Goal: Task Accomplishment & Management: Manage account settings

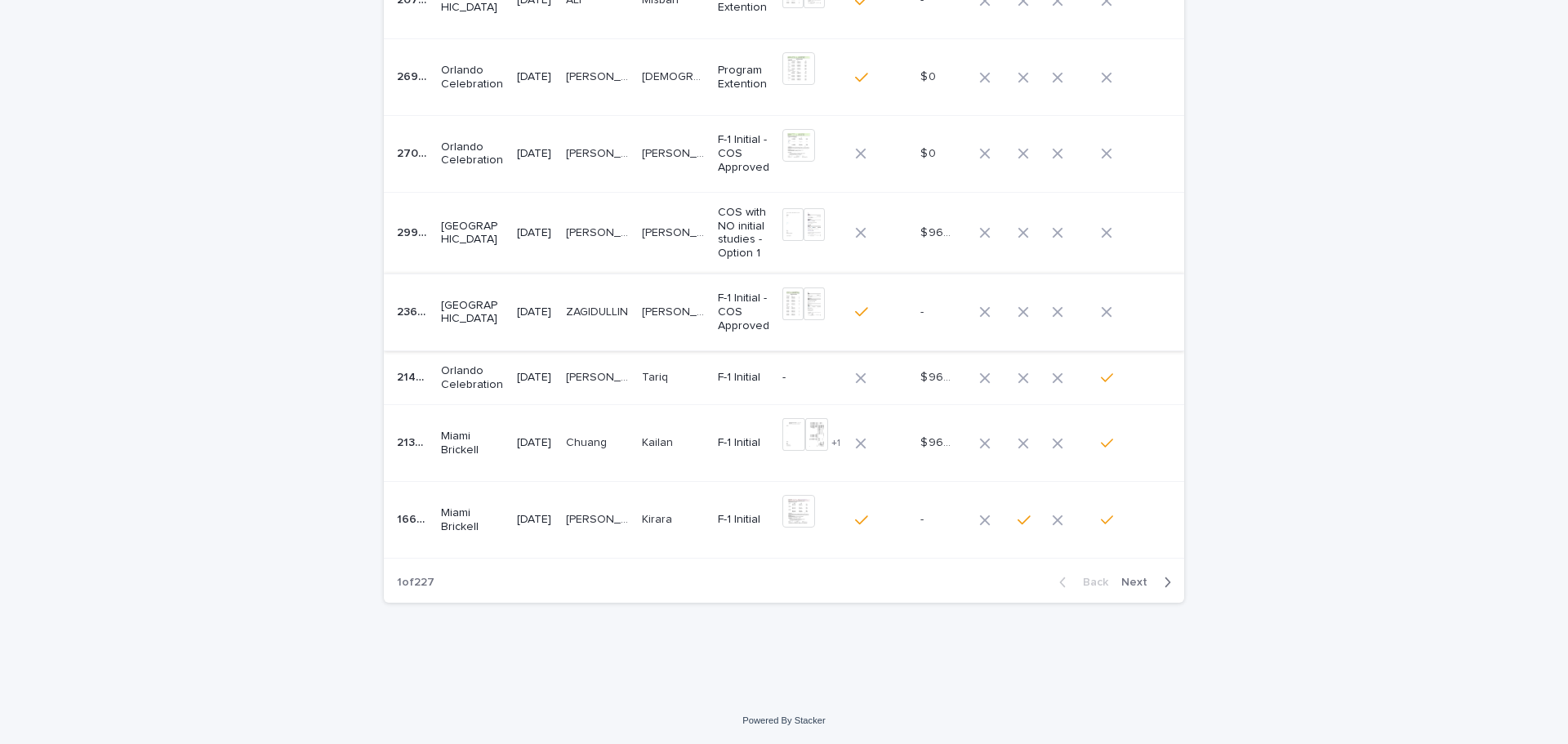
scroll to position [198, 0]
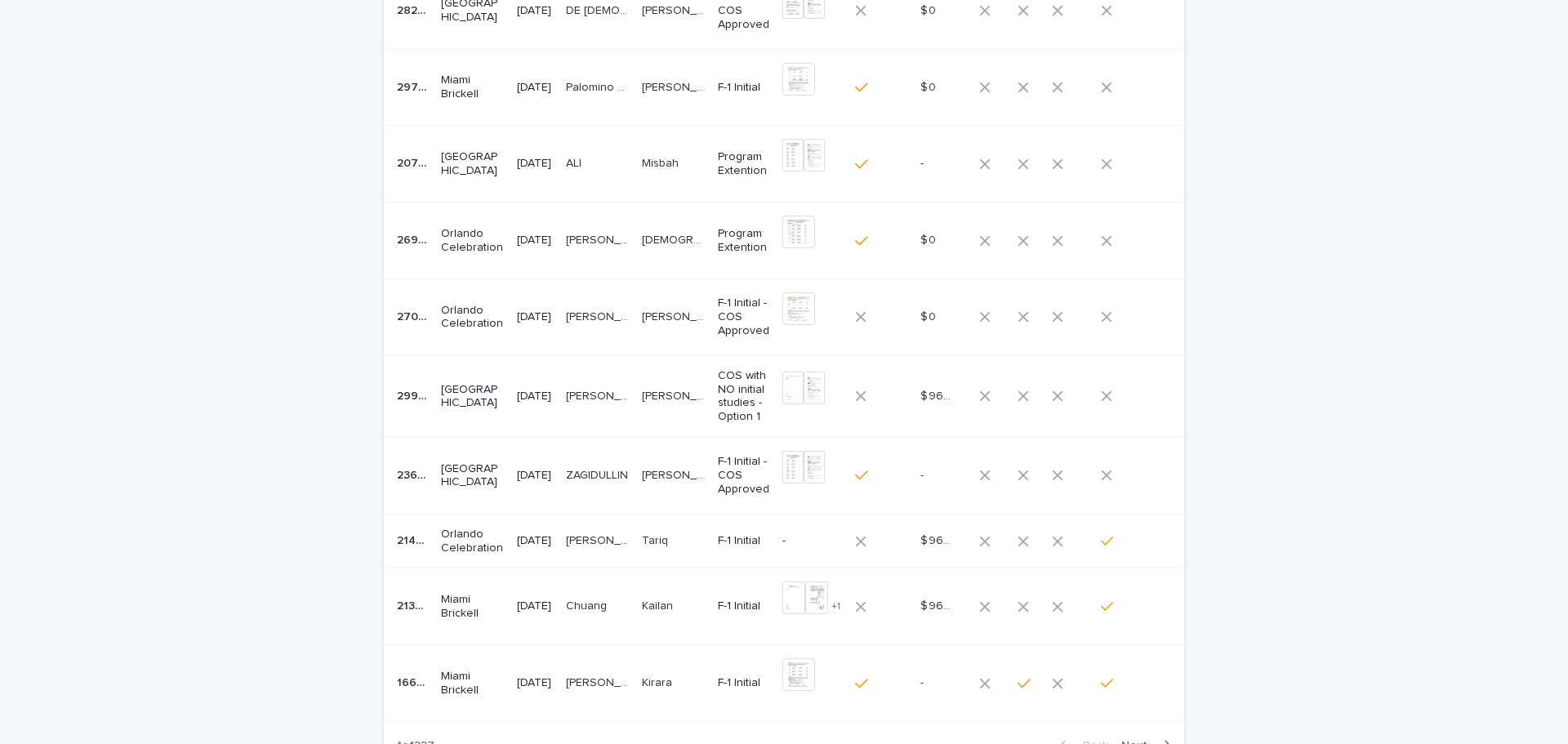
click at [632, 402] on p "[PERSON_NAME]" at bounding box center [599, 395] width 66 height 17
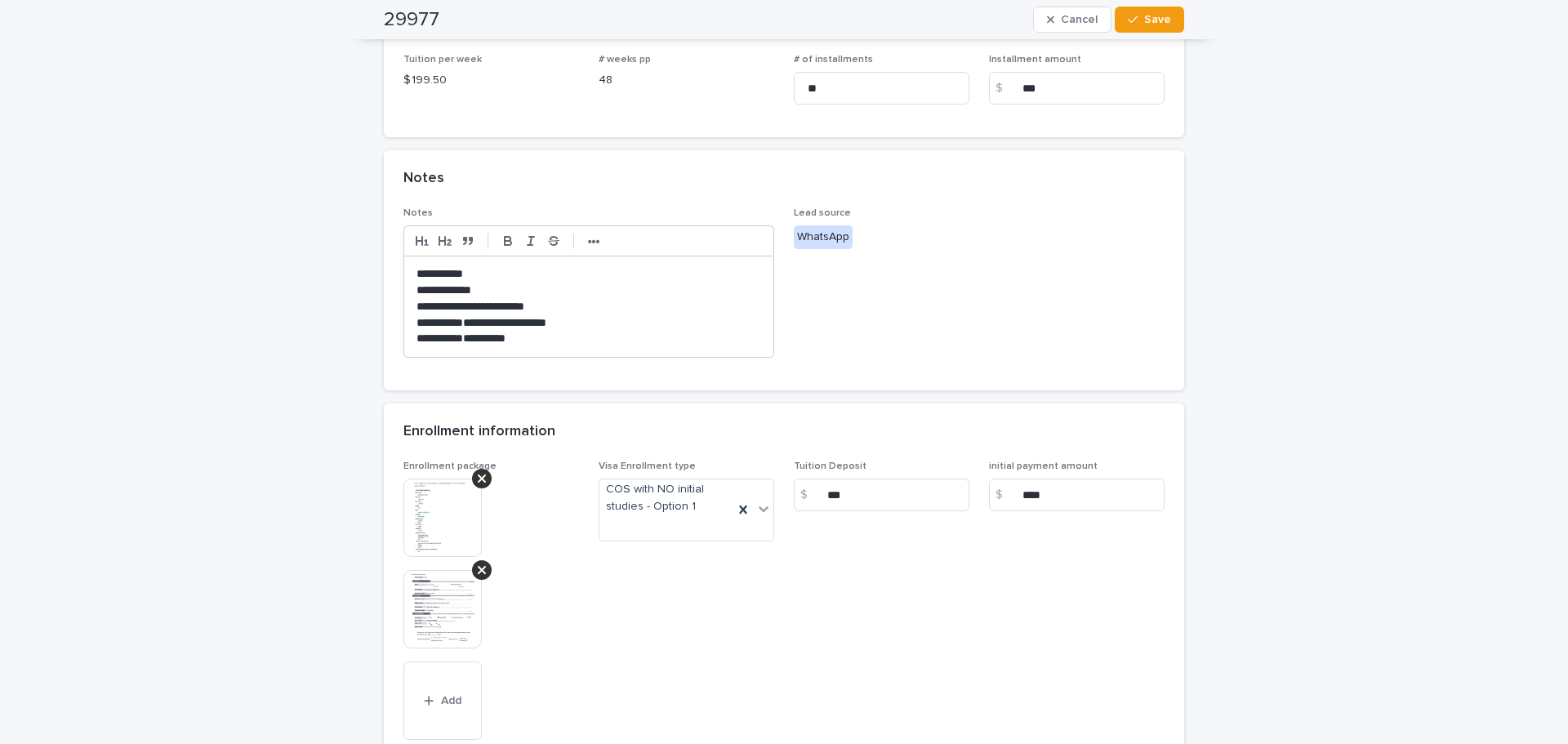
scroll to position [653, 0]
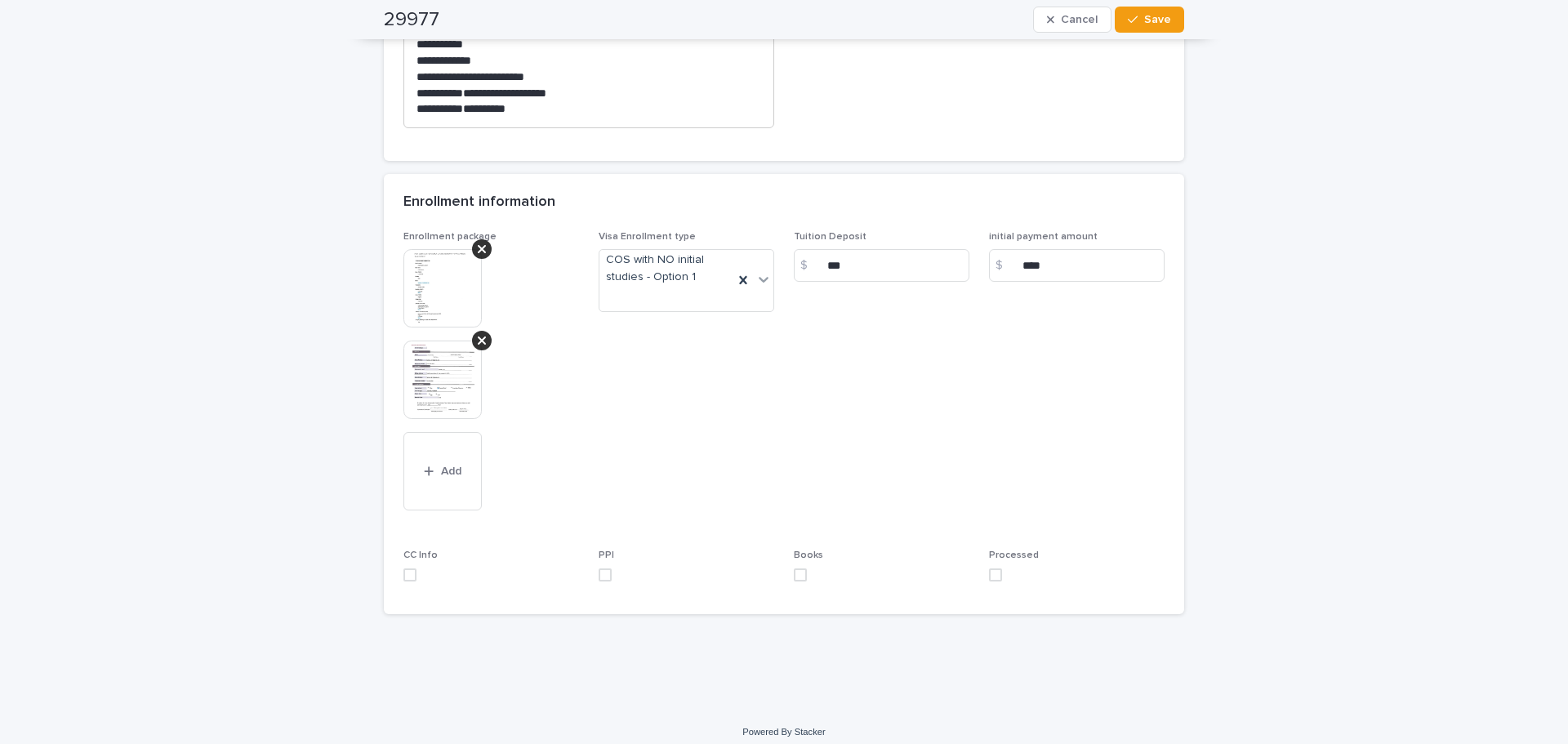
click at [407, 295] on img at bounding box center [442, 288] width 78 height 78
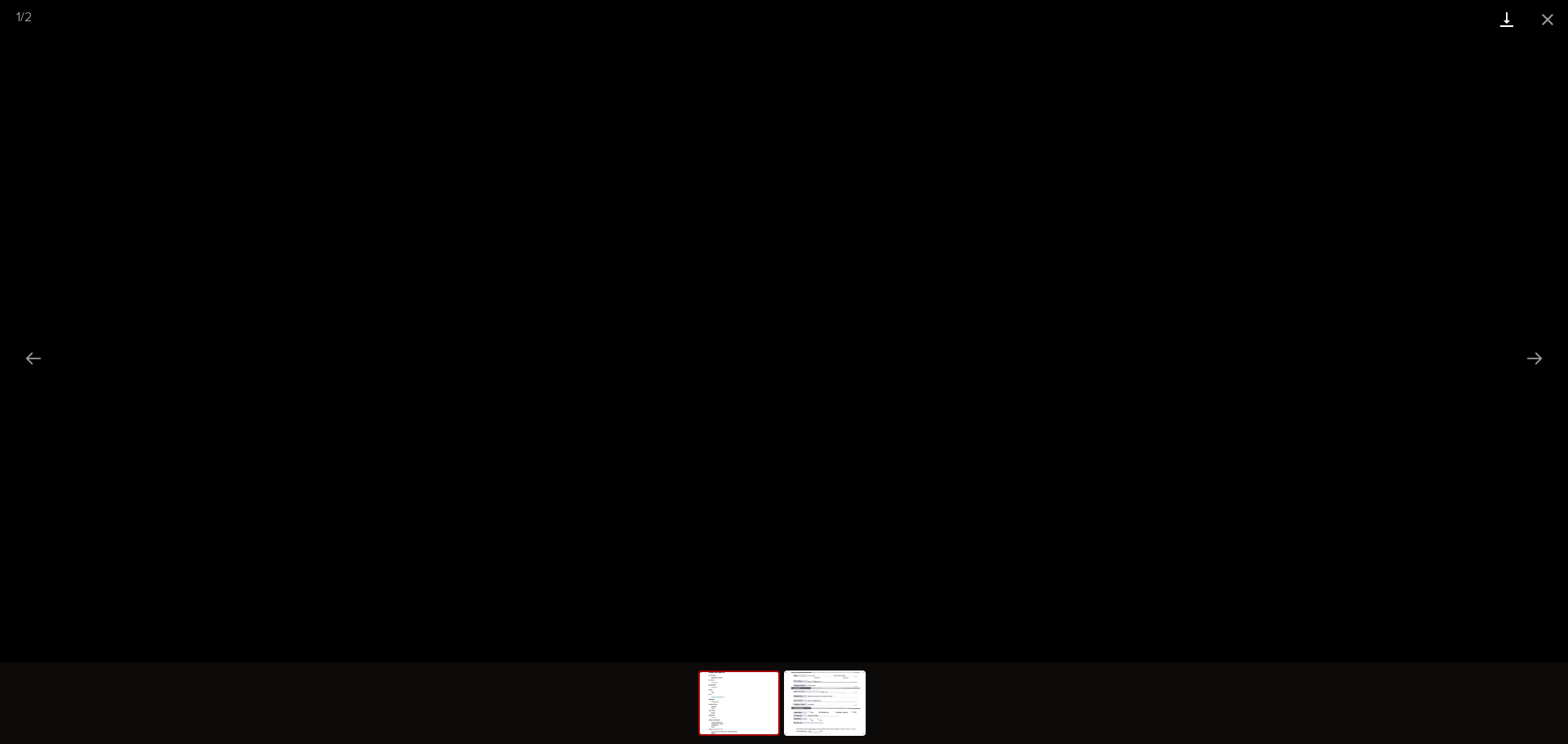
click at [1507, 18] on link "Download" at bounding box center [1507, 19] width 41 height 39
click at [818, 688] on img at bounding box center [824, 703] width 78 height 62
click at [1503, 20] on link "Download" at bounding box center [1507, 19] width 41 height 39
drag, startPoint x: 1555, startPoint y: 15, endPoint x: 1426, endPoint y: 2, distance: 129.7
click at [1555, 14] on button "Close gallery" at bounding box center [1547, 19] width 41 height 39
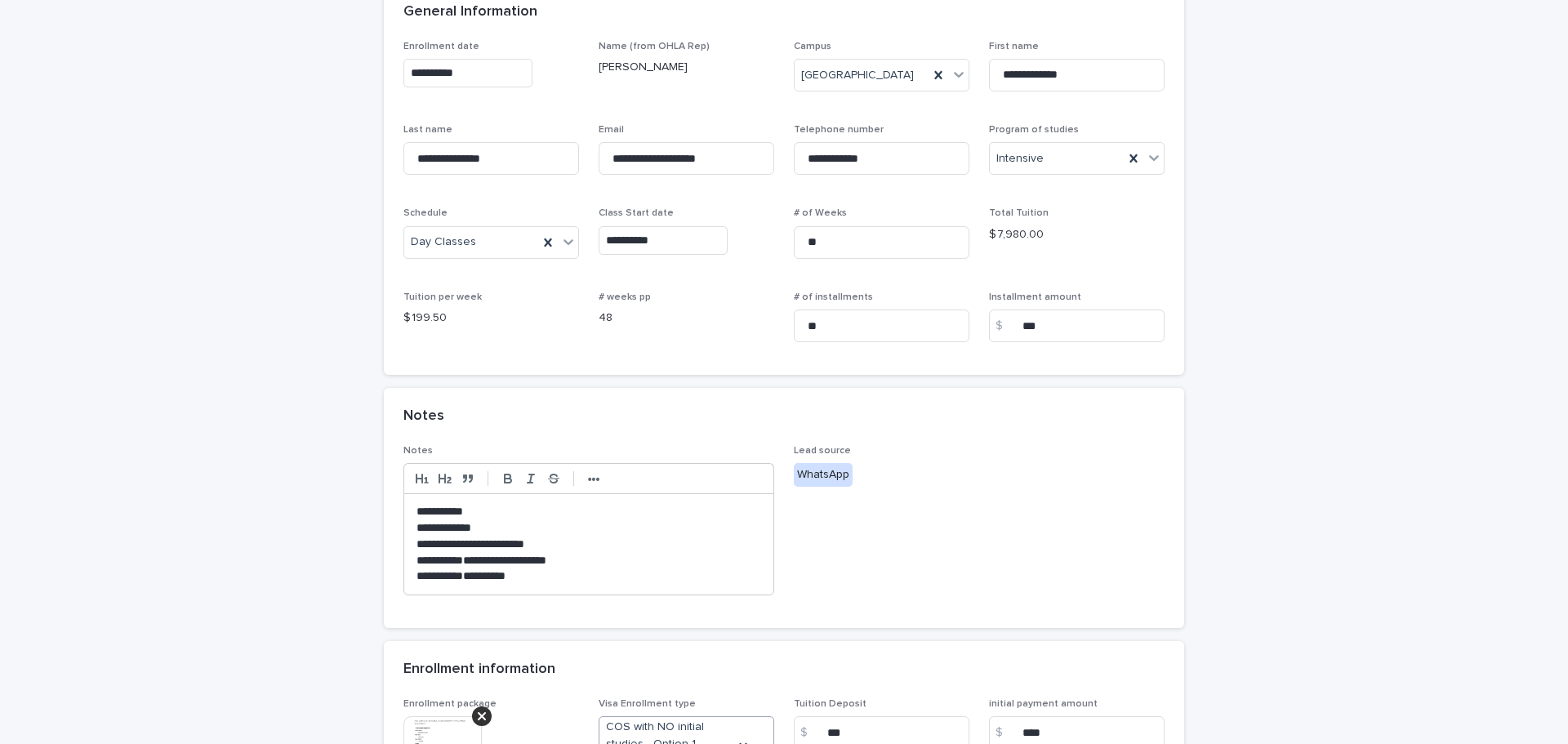
scroll to position [408, 0]
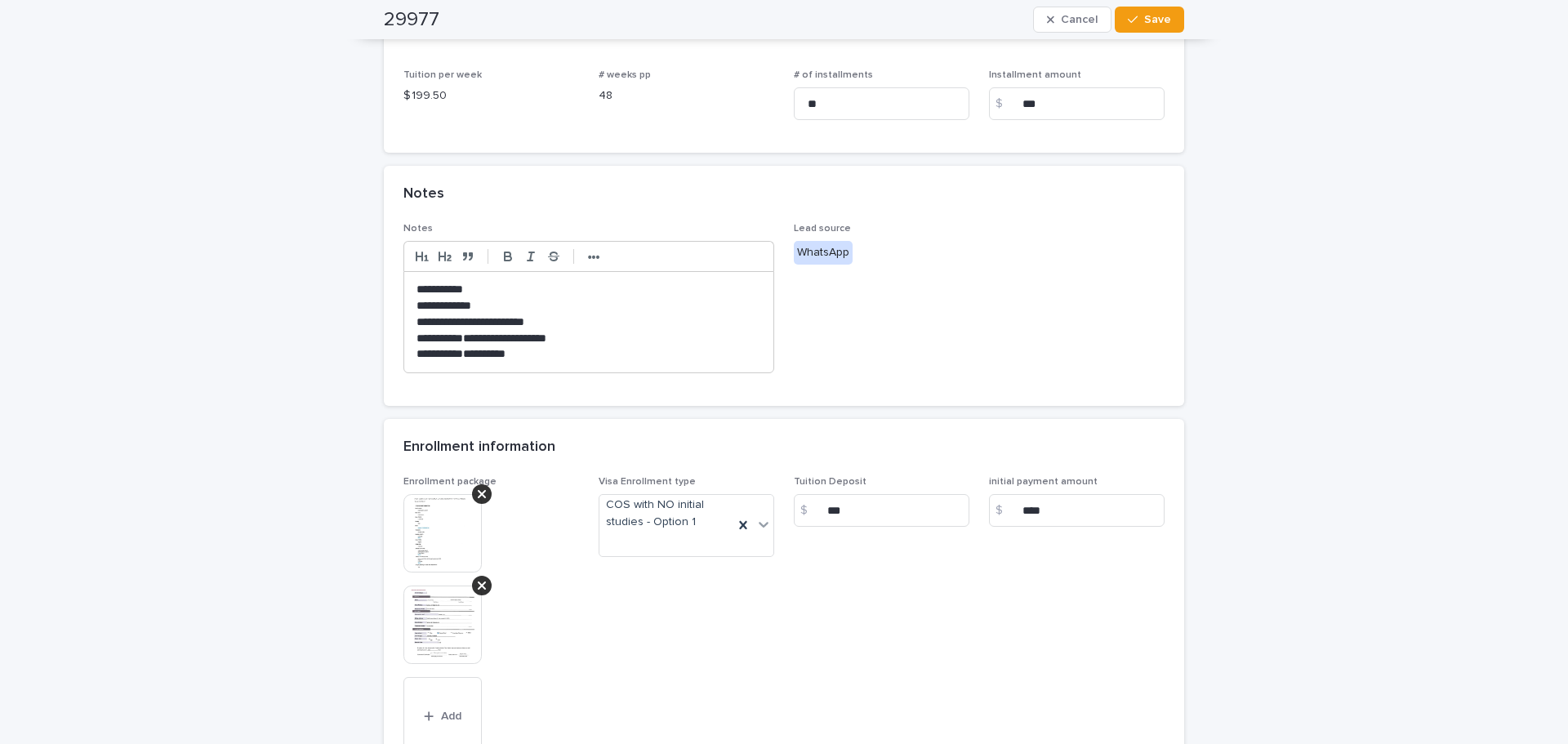
click at [591, 360] on p "**********" at bounding box center [588, 354] width 344 height 16
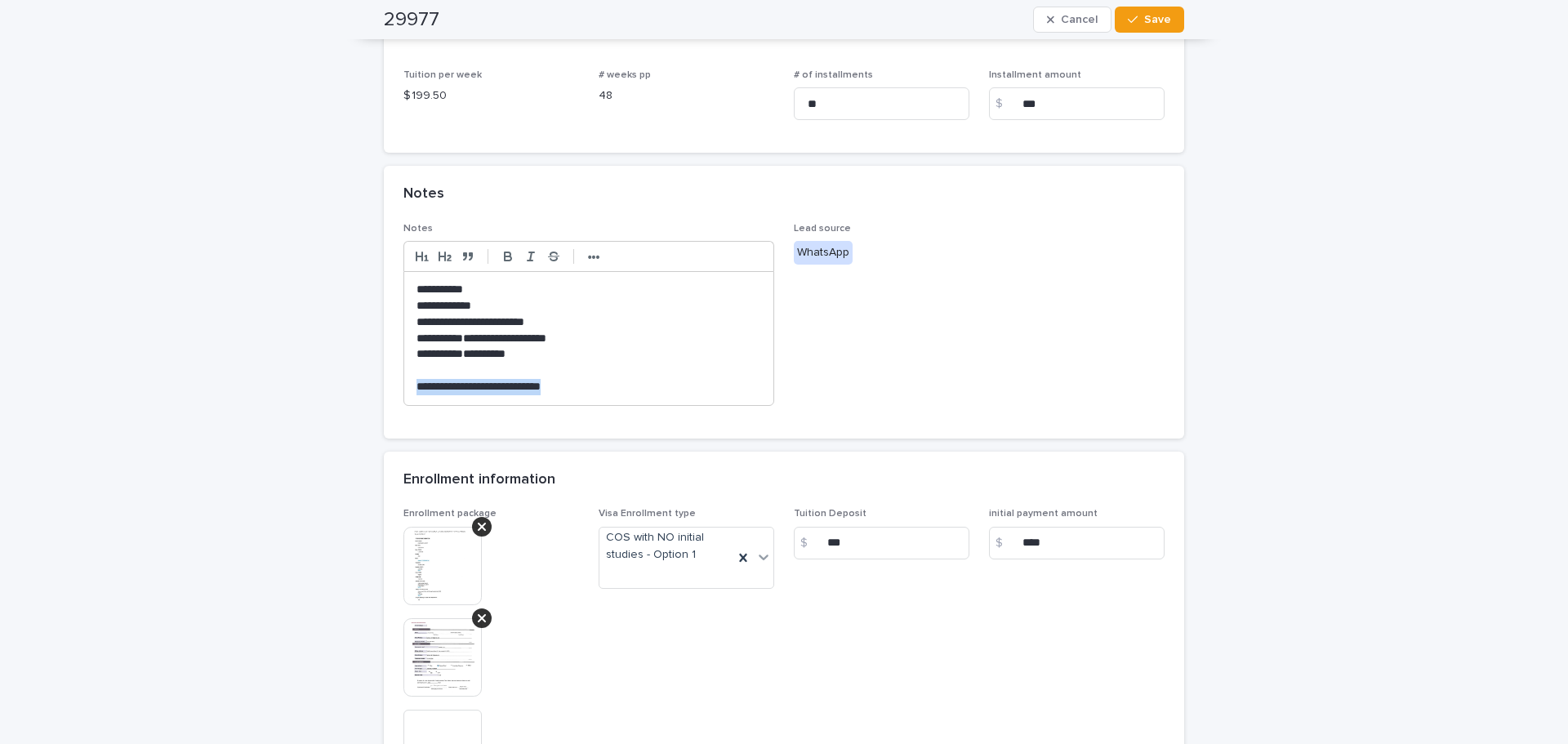
drag, startPoint x: 581, startPoint y: 381, endPoint x: 315, endPoint y: 386, distance: 266.0
click at [314, 386] on div "**********" at bounding box center [784, 315] width 1568 height 1343
click at [590, 265] on button "•••" at bounding box center [593, 257] width 22 height 20
click at [718, 259] on icon "button" at bounding box center [725, 257] width 14 height 14
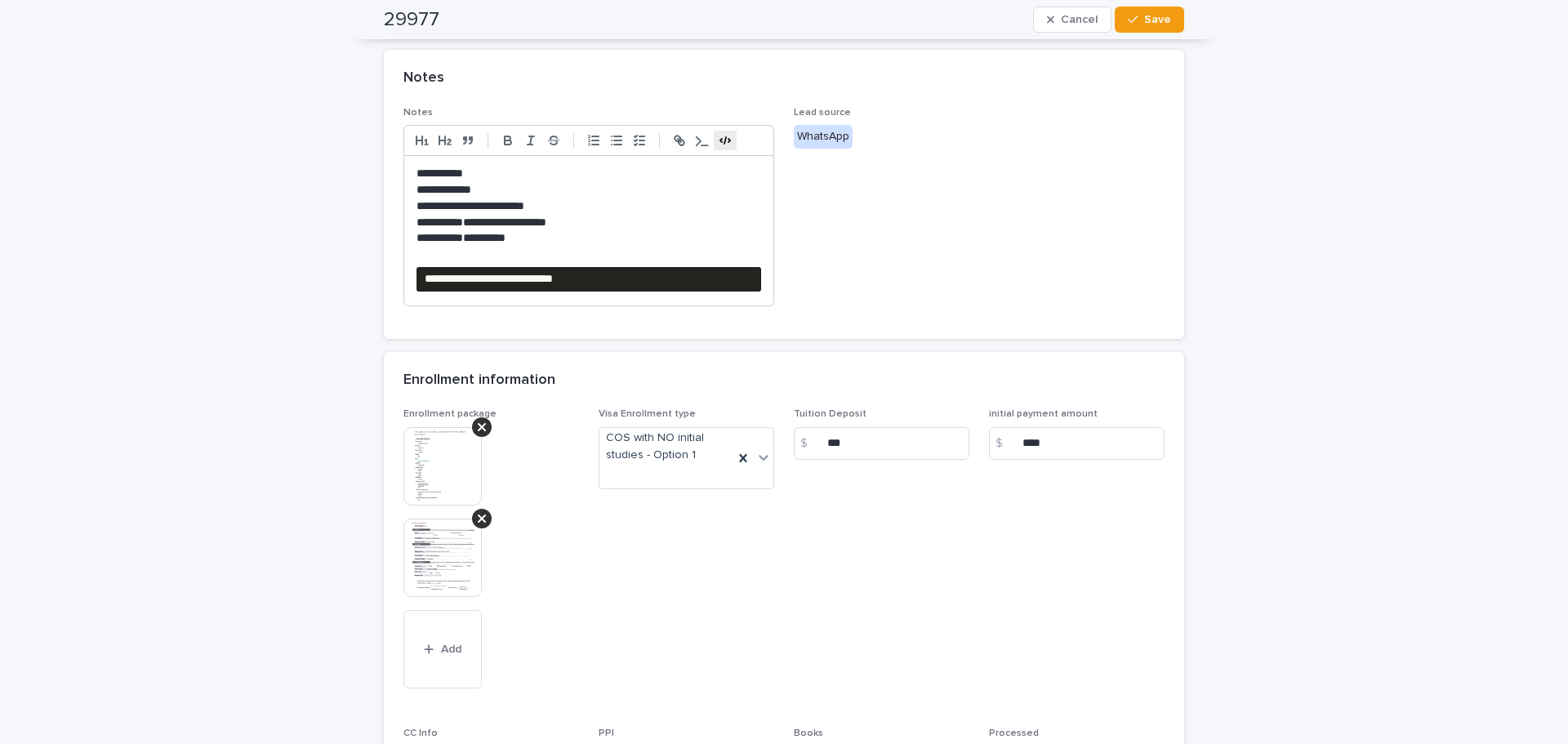
scroll to position [305, 0]
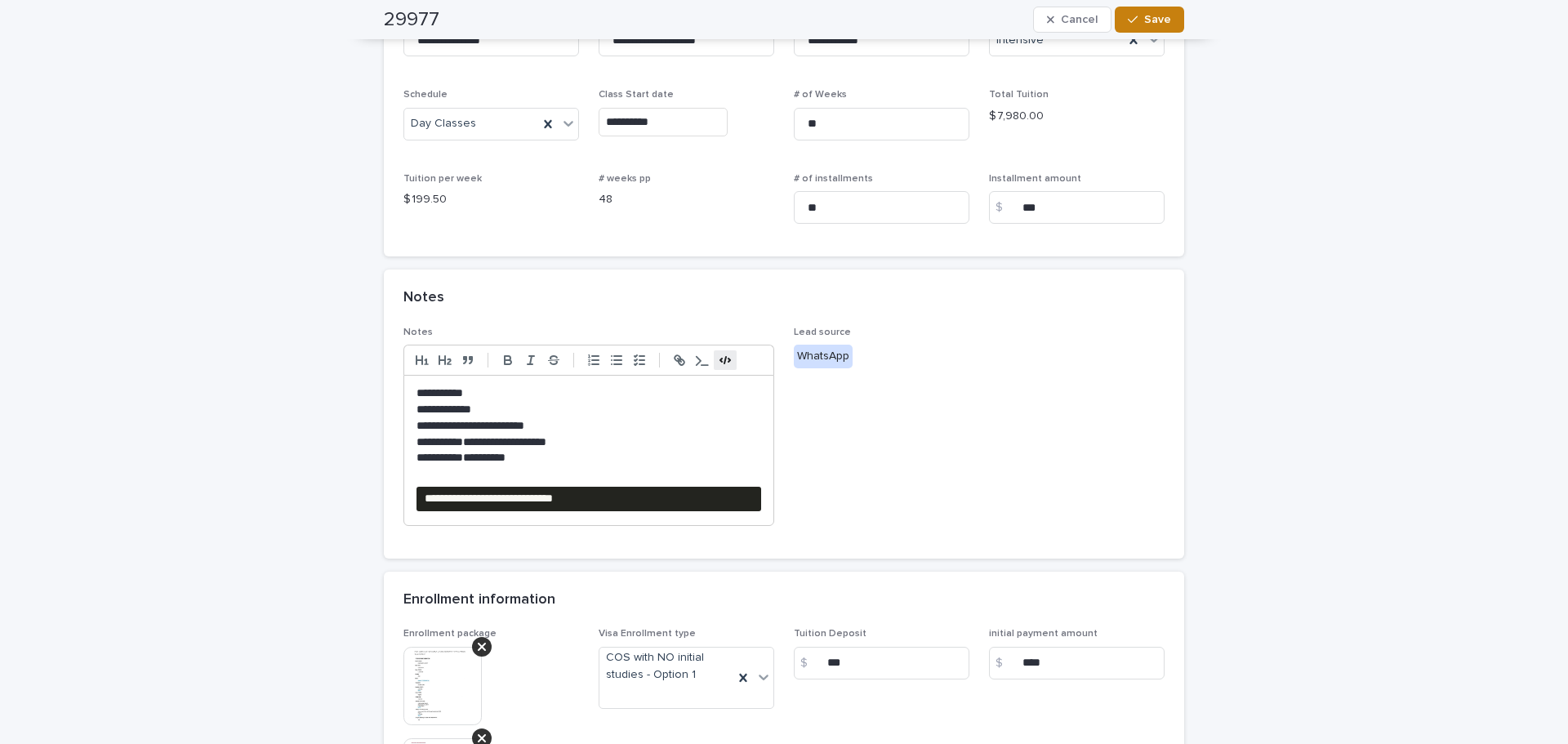
click at [1136, 13] on button "Save" at bounding box center [1149, 19] width 69 height 26
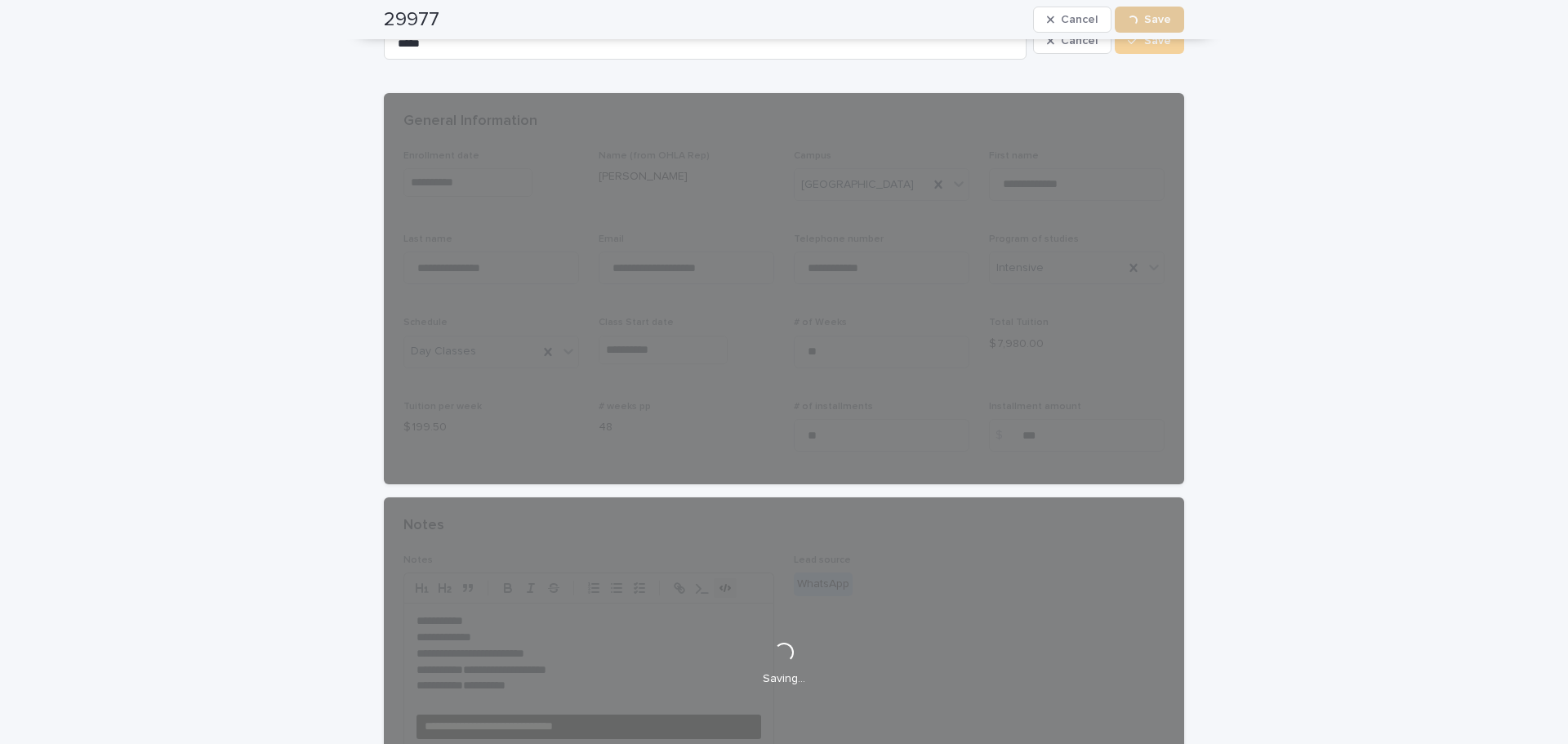
scroll to position [0, 0]
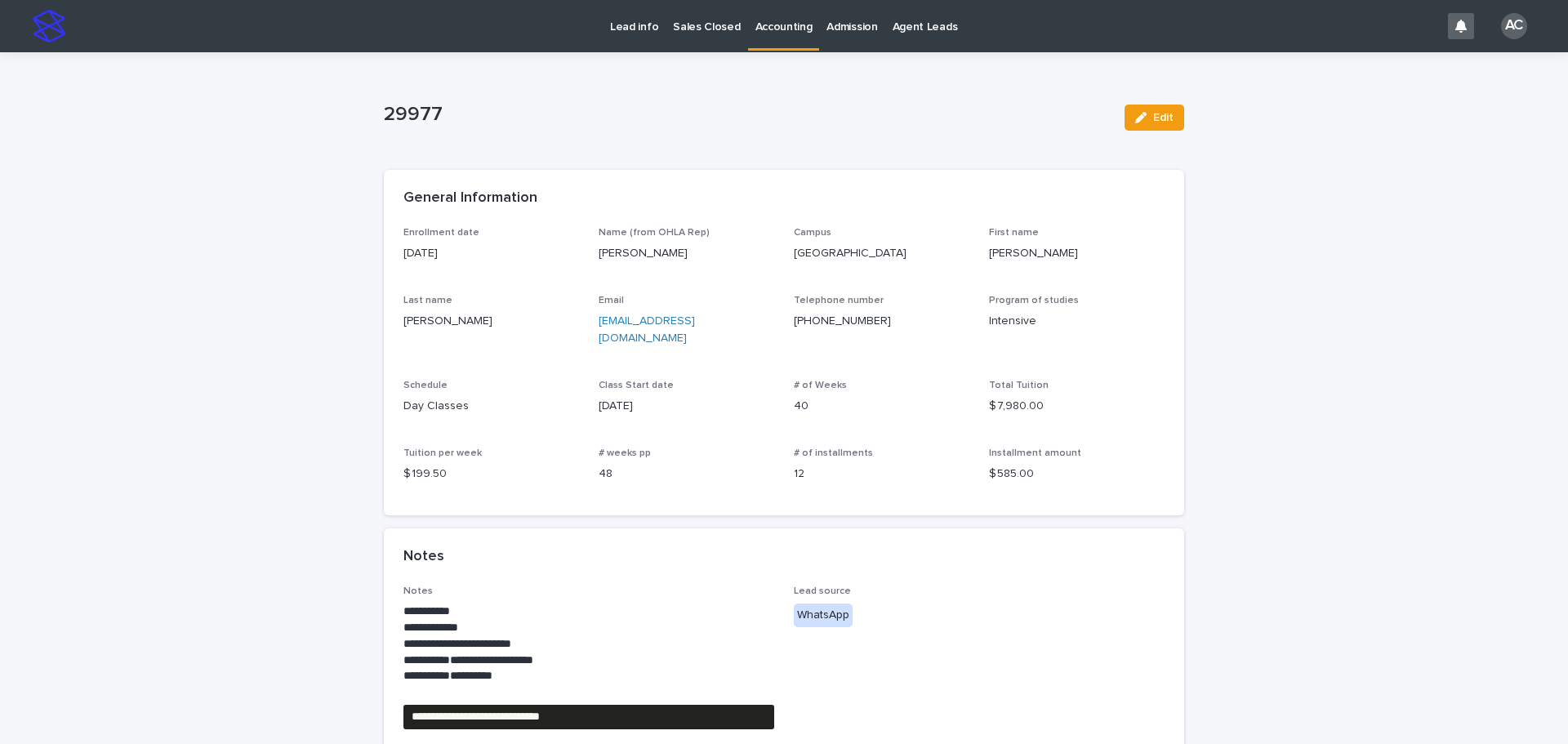
click at [787, 25] on p "Accounting" at bounding box center [784, 17] width 57 height 34
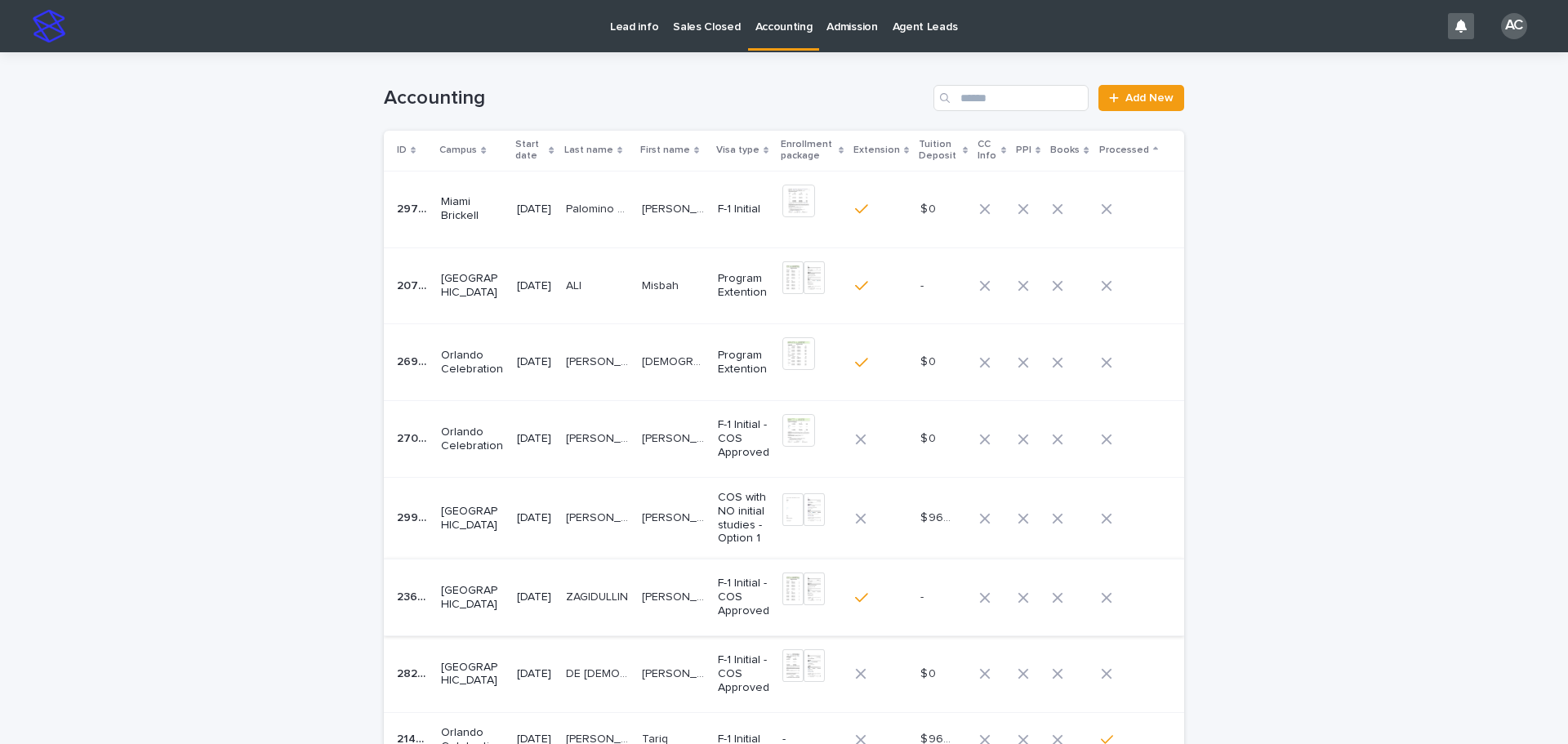
scroll to position [245, 0]
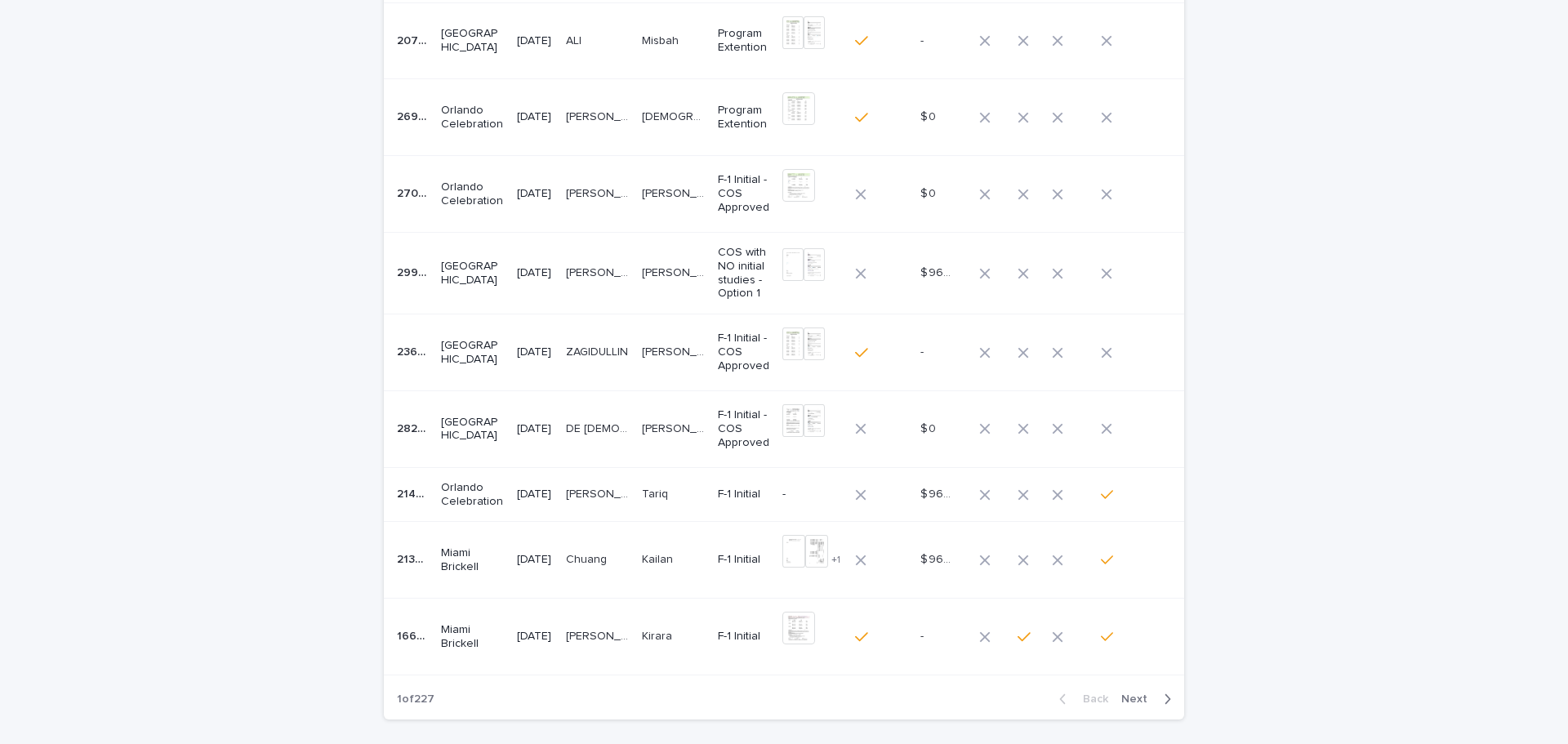
click at [670, 433] on p "[PERSON_NAME]" at bounding box center [675, 427] width 66 height 17
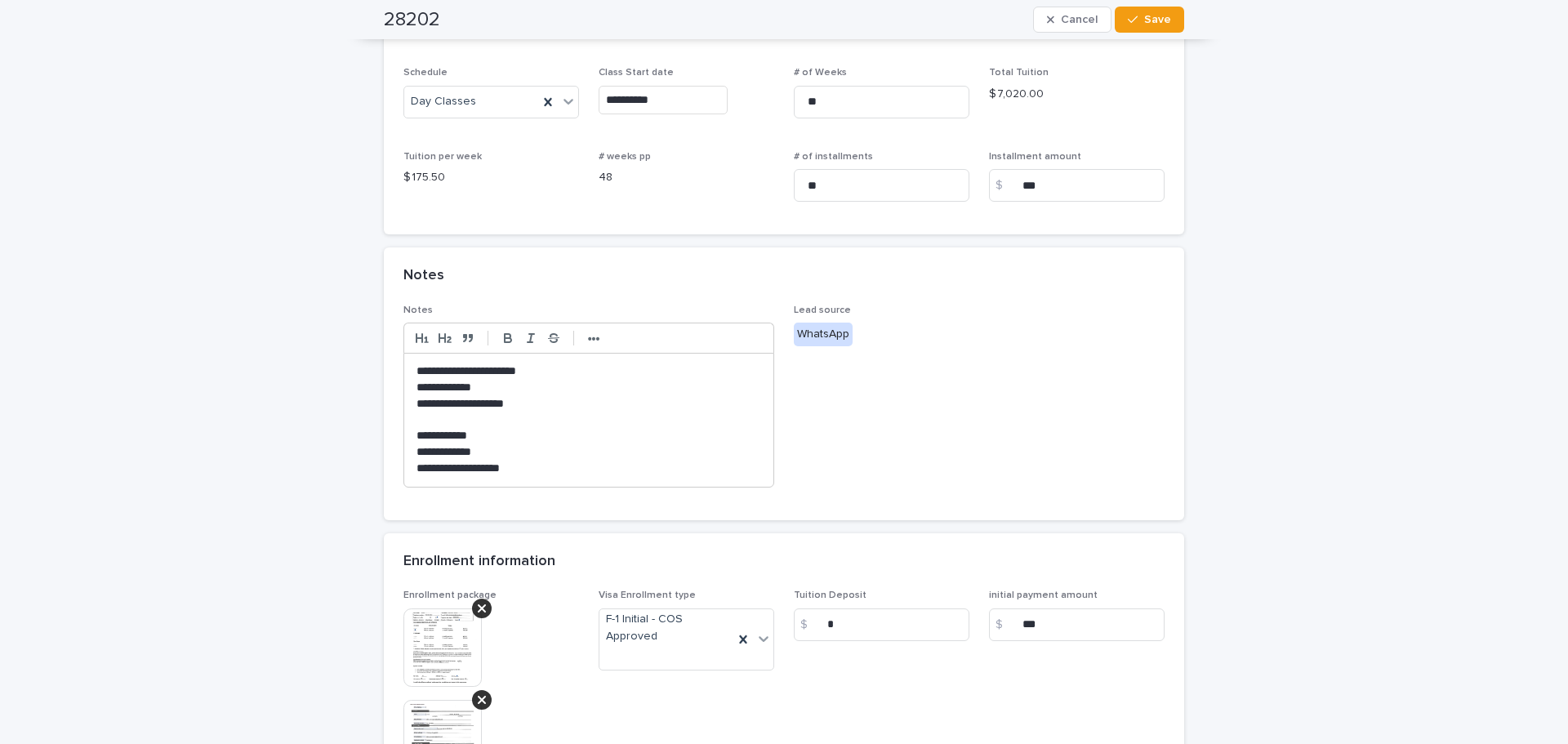
scroll to position [572, 0]
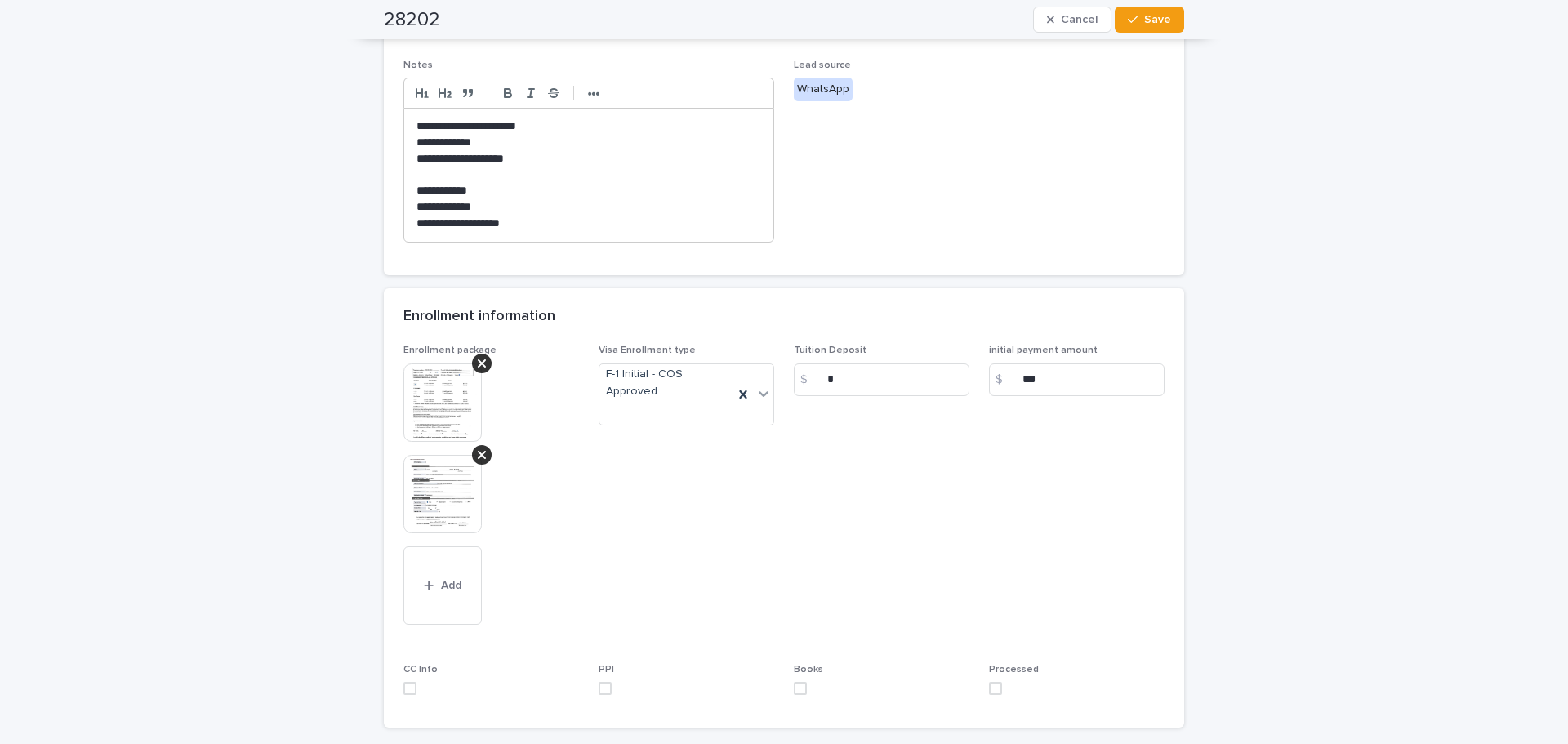
click at [404, 415] on img at bounding box center [442, 402] width 78 height 78
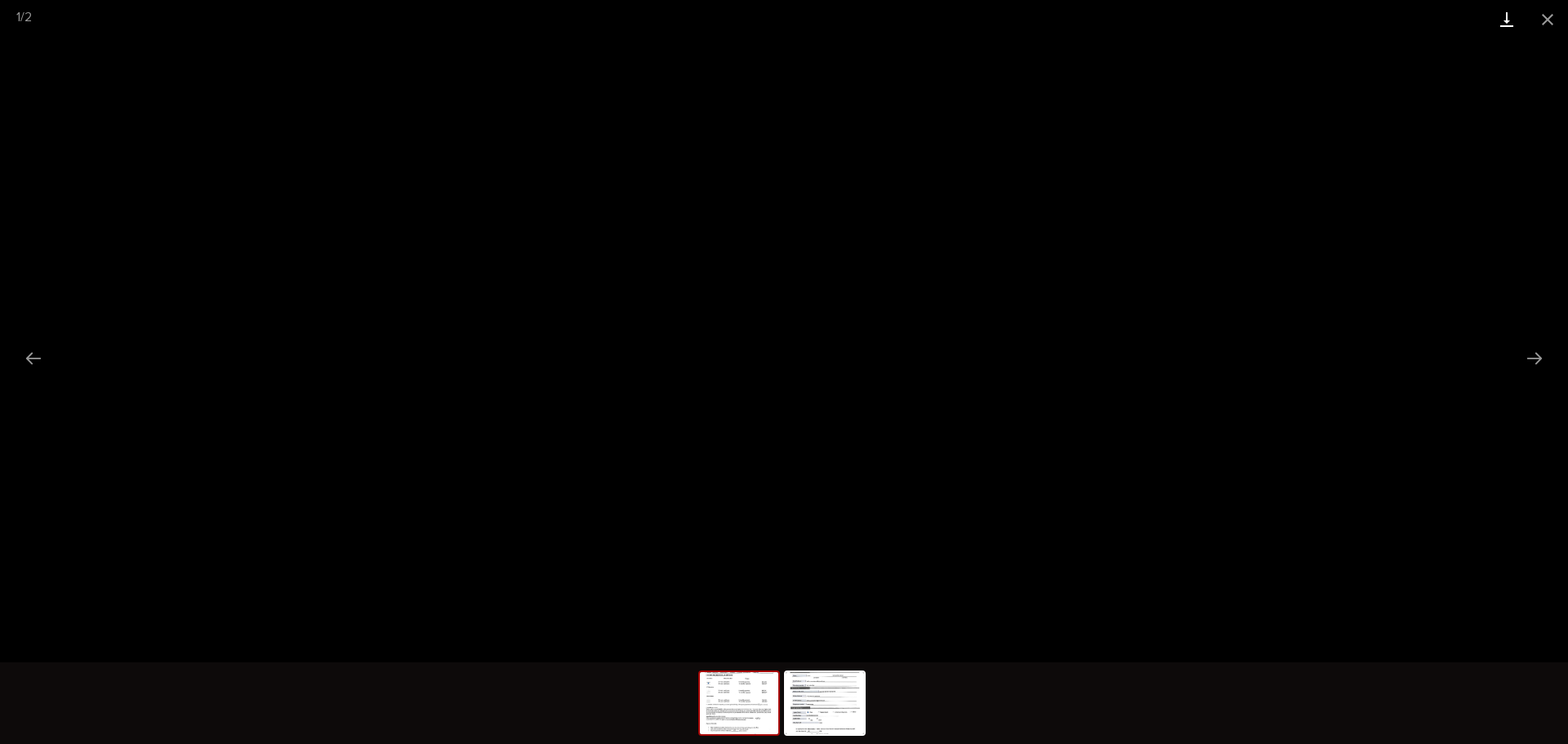
click at [1514, 19] on link "Download" at bounding box center [1507, 19] width 41 height 39
click at [823, 711] on img at bounding box center [824, 703] width 78 height 62
click at [1509, 23] on link "Download" at bounding box center [1507, 19] width 41 height 39
click at [1552, 24] on button "Close gallery" at bounding box center [1547, 19] width 41 height 39
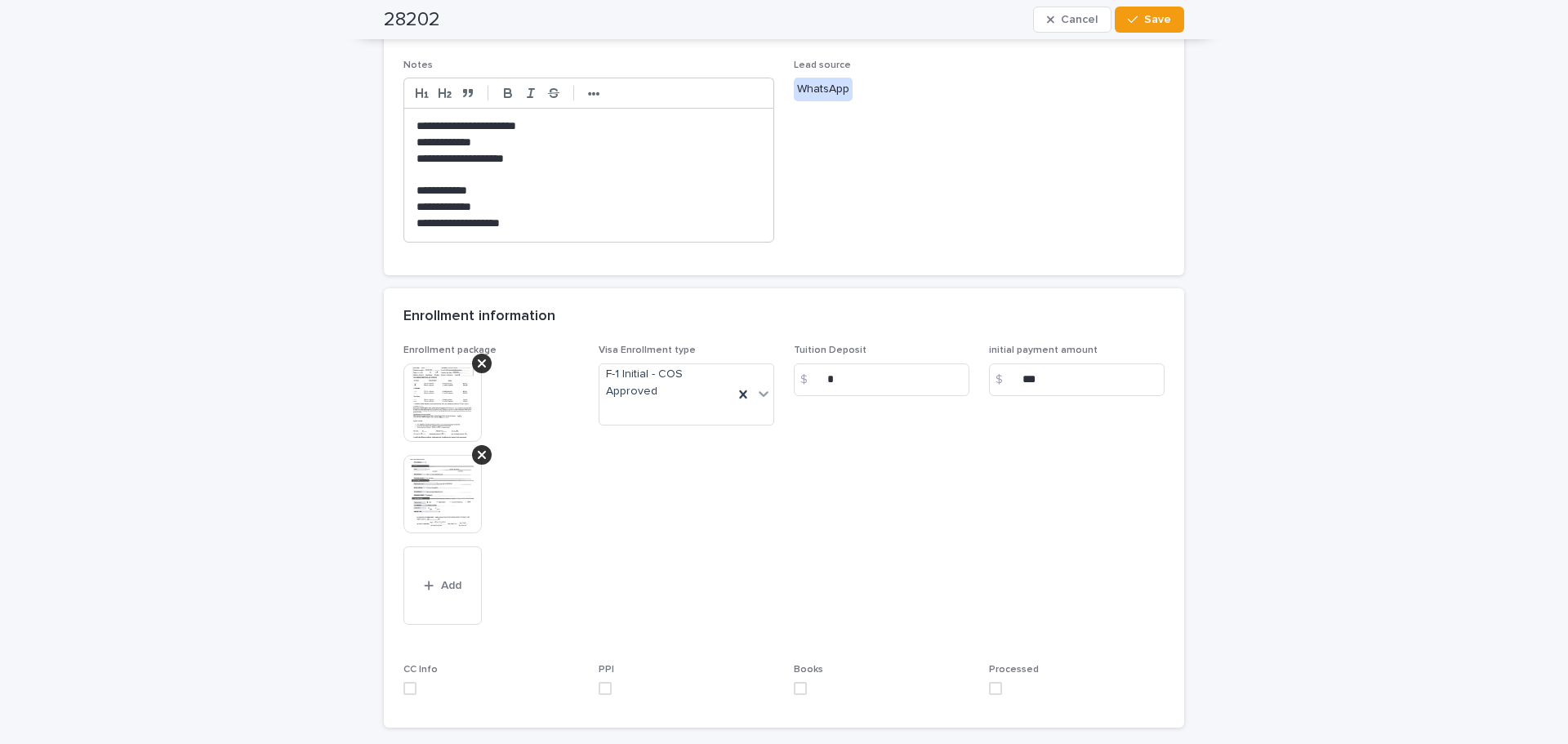
click at [442, 397] on img at bounding box center [442, 402] width 78 height 78
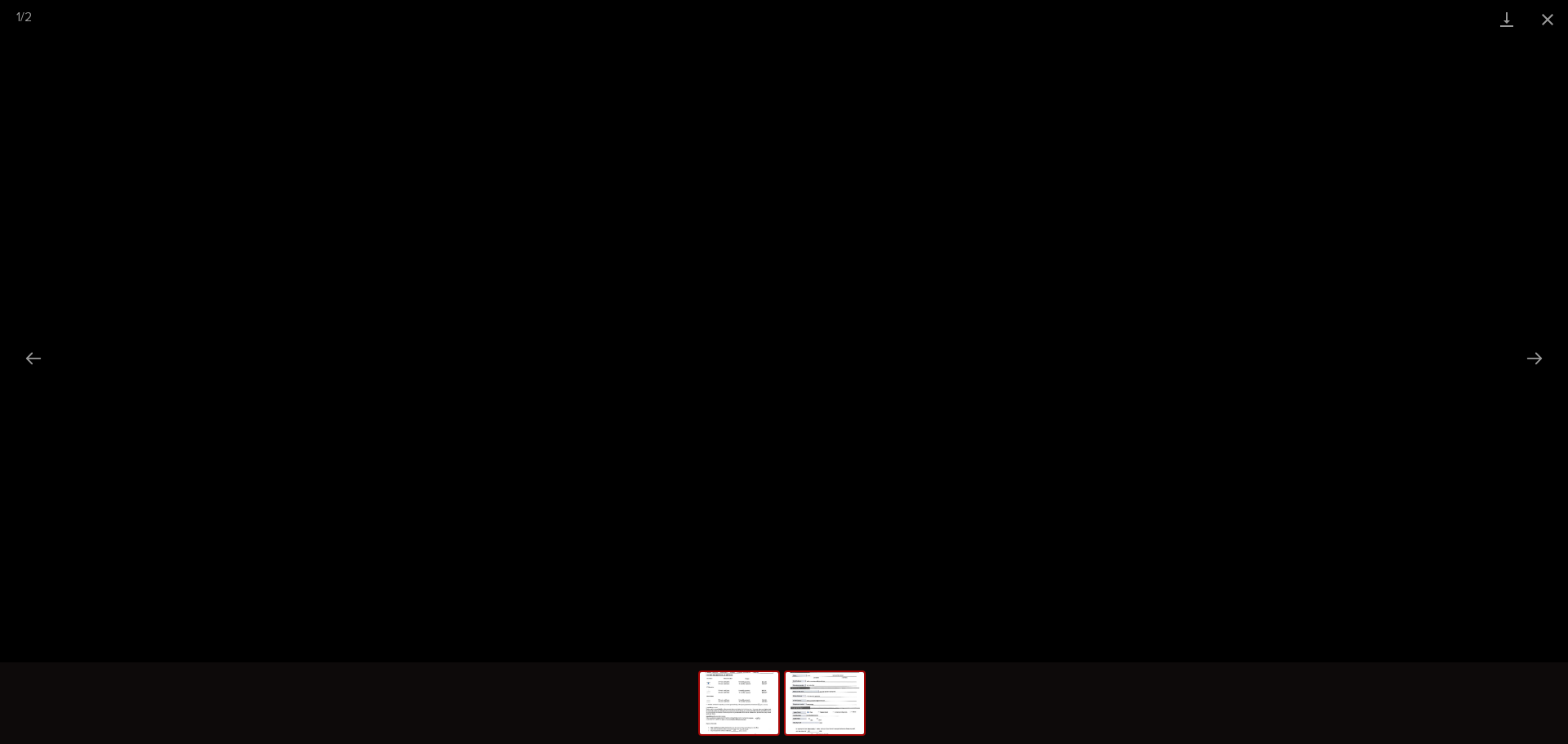
click at [843, 687] on img at bounding box center [824, 703] width 78 height 62
click at [709, 697] on img at bounding box center [738, 703] width 78 height 62
drag, startPoint x: 1557, startPoint y: 11, endPoint x: 1537, endPoint y: 25, distance: 24.4
click at [1556, 11] on button "Close gallery" at bounding box center [1547, 19] width 41 height 39
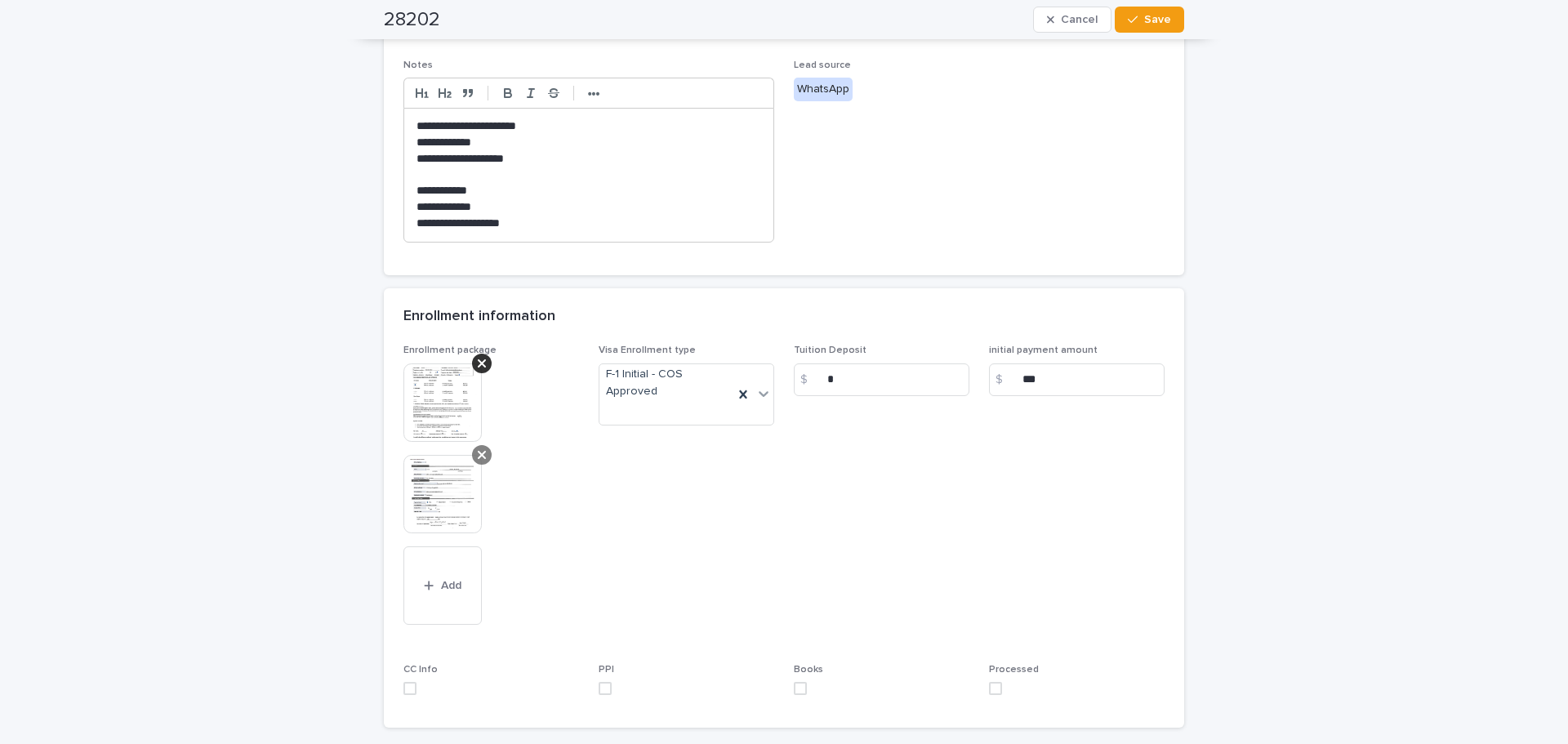
click at [478, 461] on icon at bounding box center [482, 455] width 8 height 13
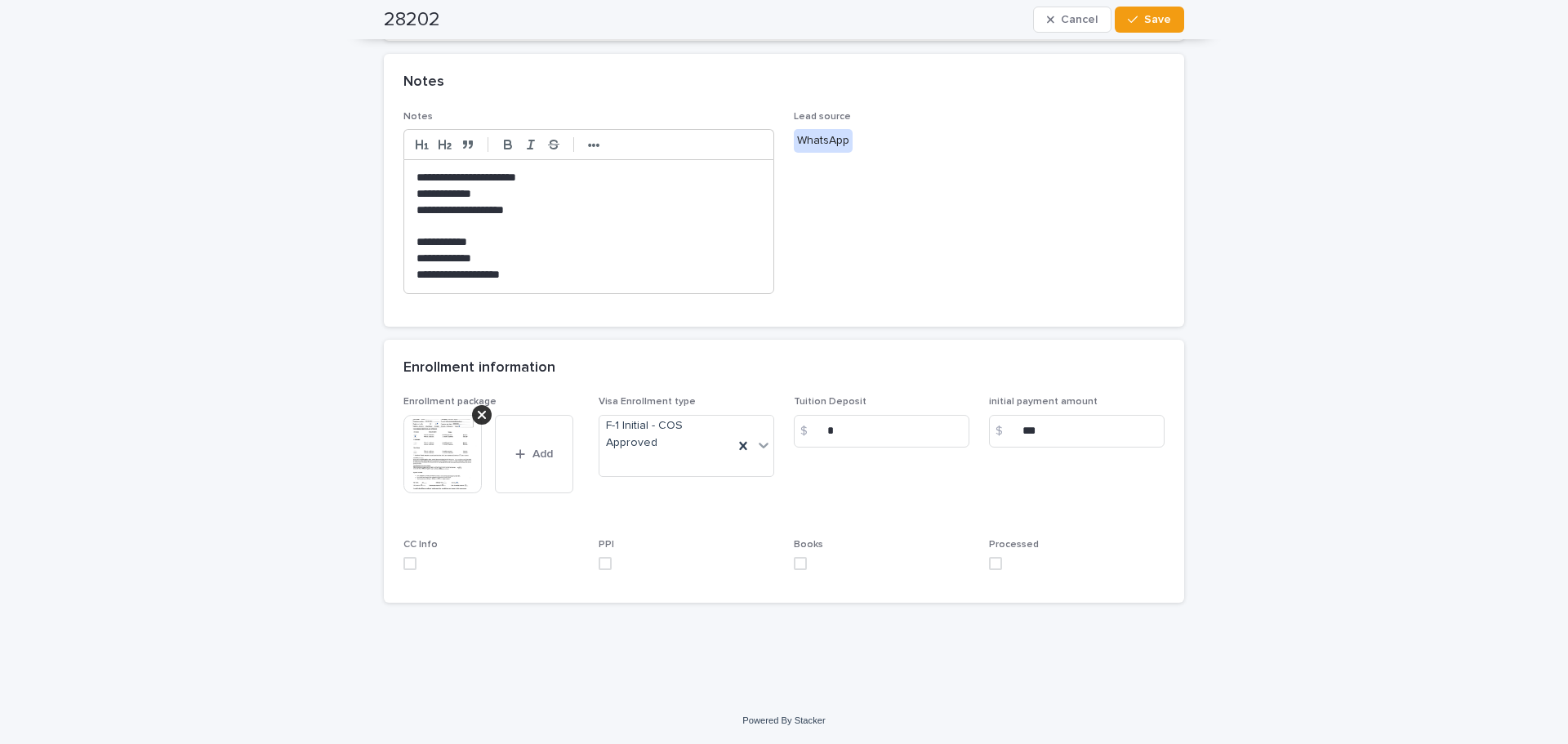
scroll to position [484, 0]
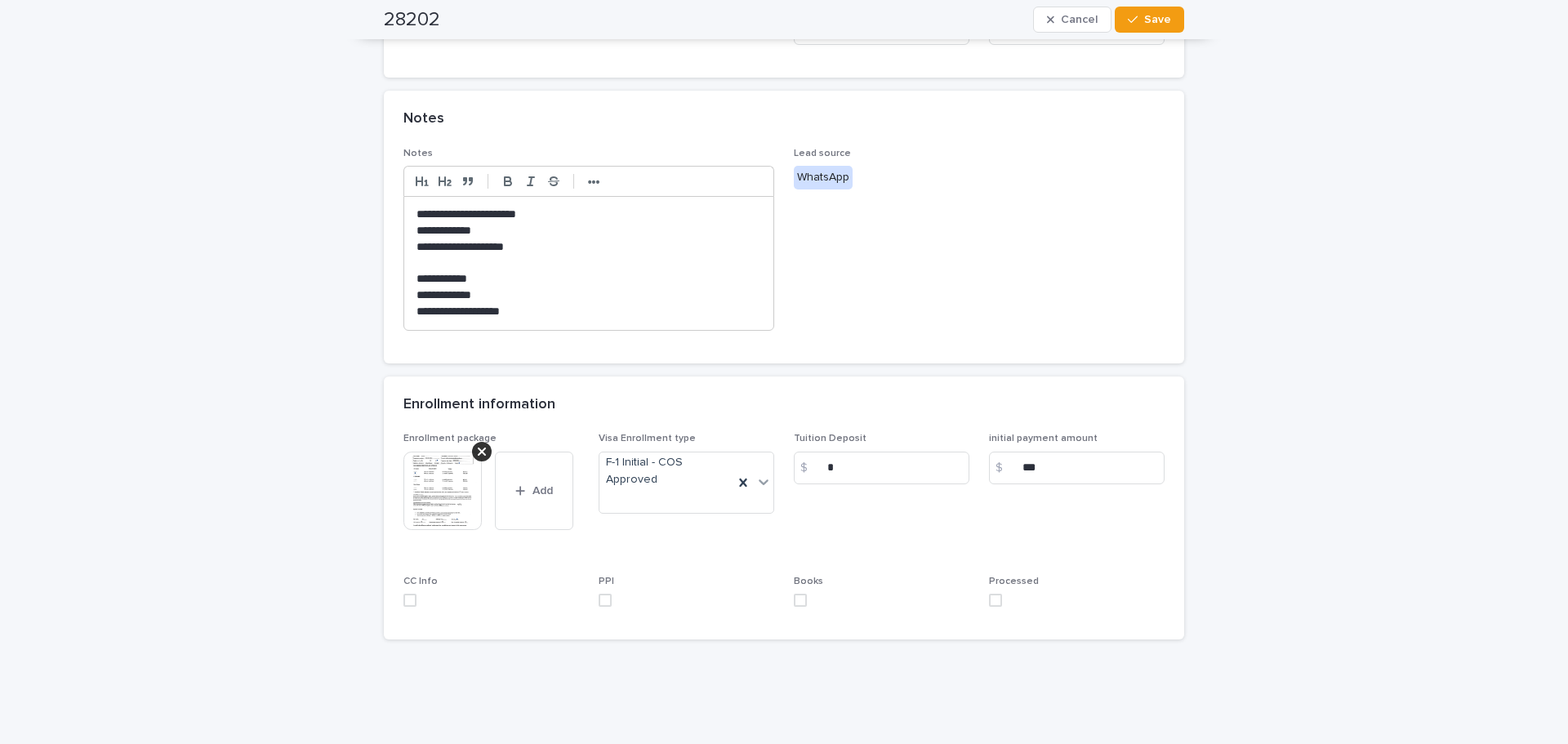
click at [989, 596] on span at bounding box center [995, 600] width 13 height 13
drag, startPoint x: 1146, startPoint y: 24, endPoint x: 1147, endPoint y: 1, distance: 23.0
click at [1147, 24] on span "Save" at bounding box center [1157, 19] width 27 height 12
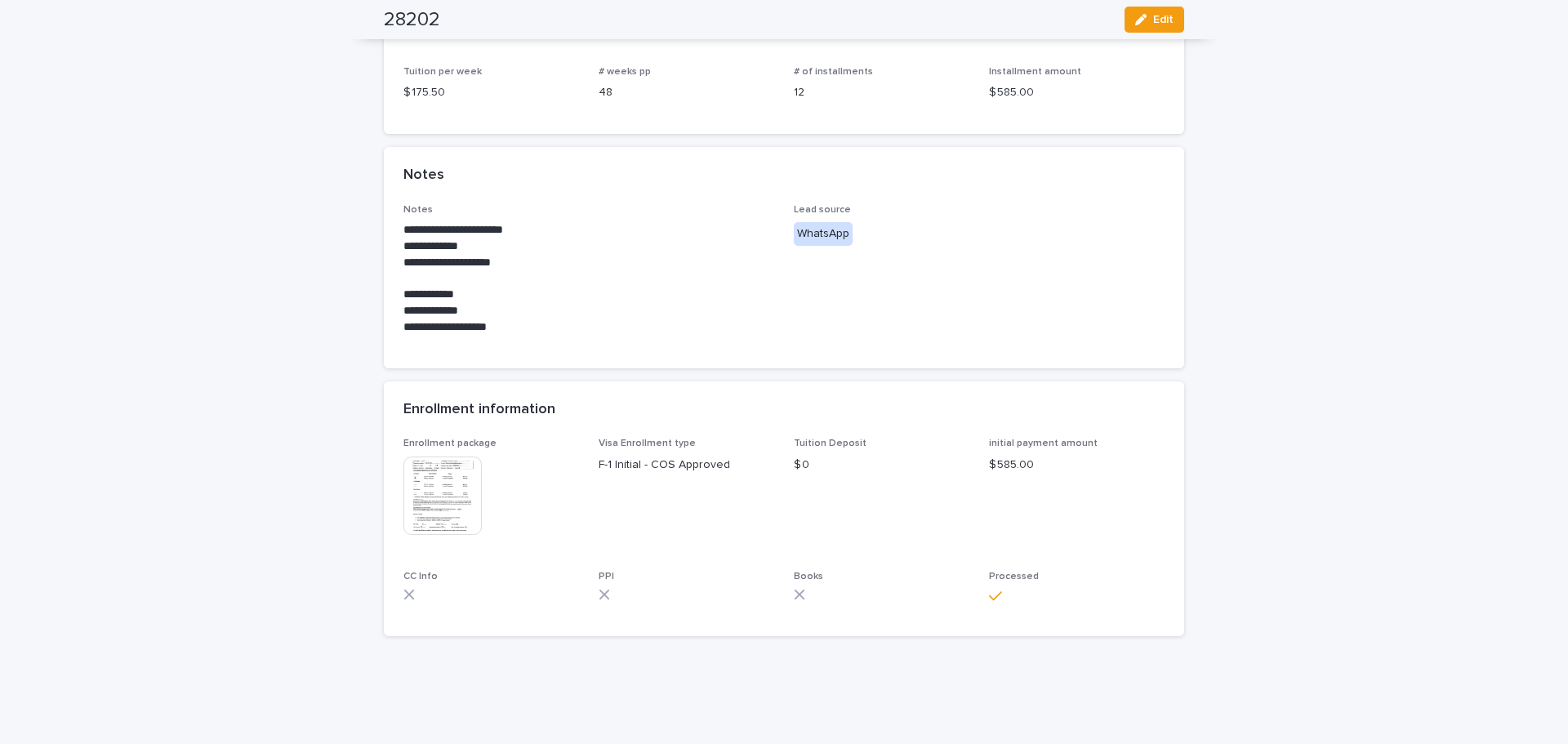
scroll to position [0, 0]
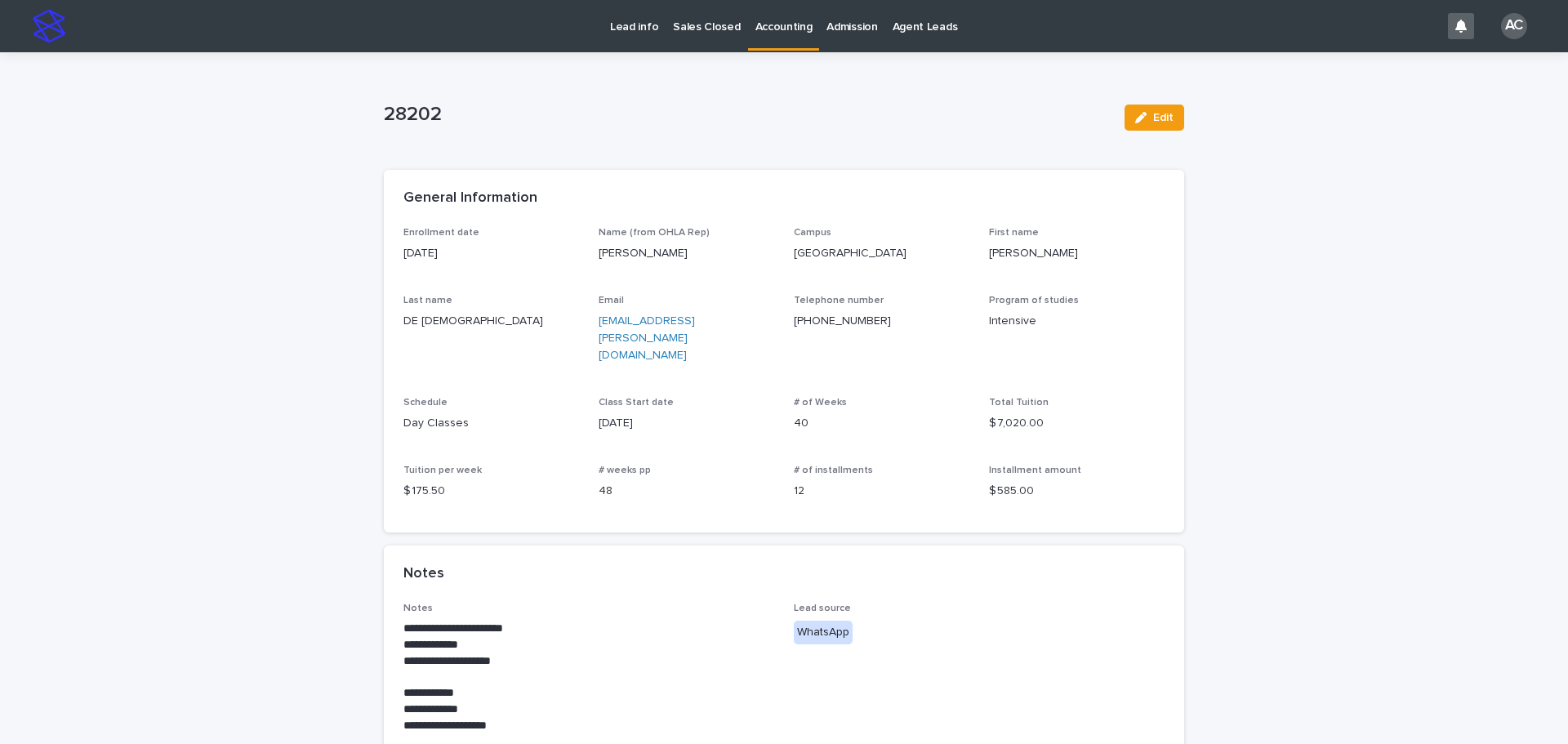
click at [766, 24] on p "Accounting" at bounding box center [784, 17] width 57 height 34
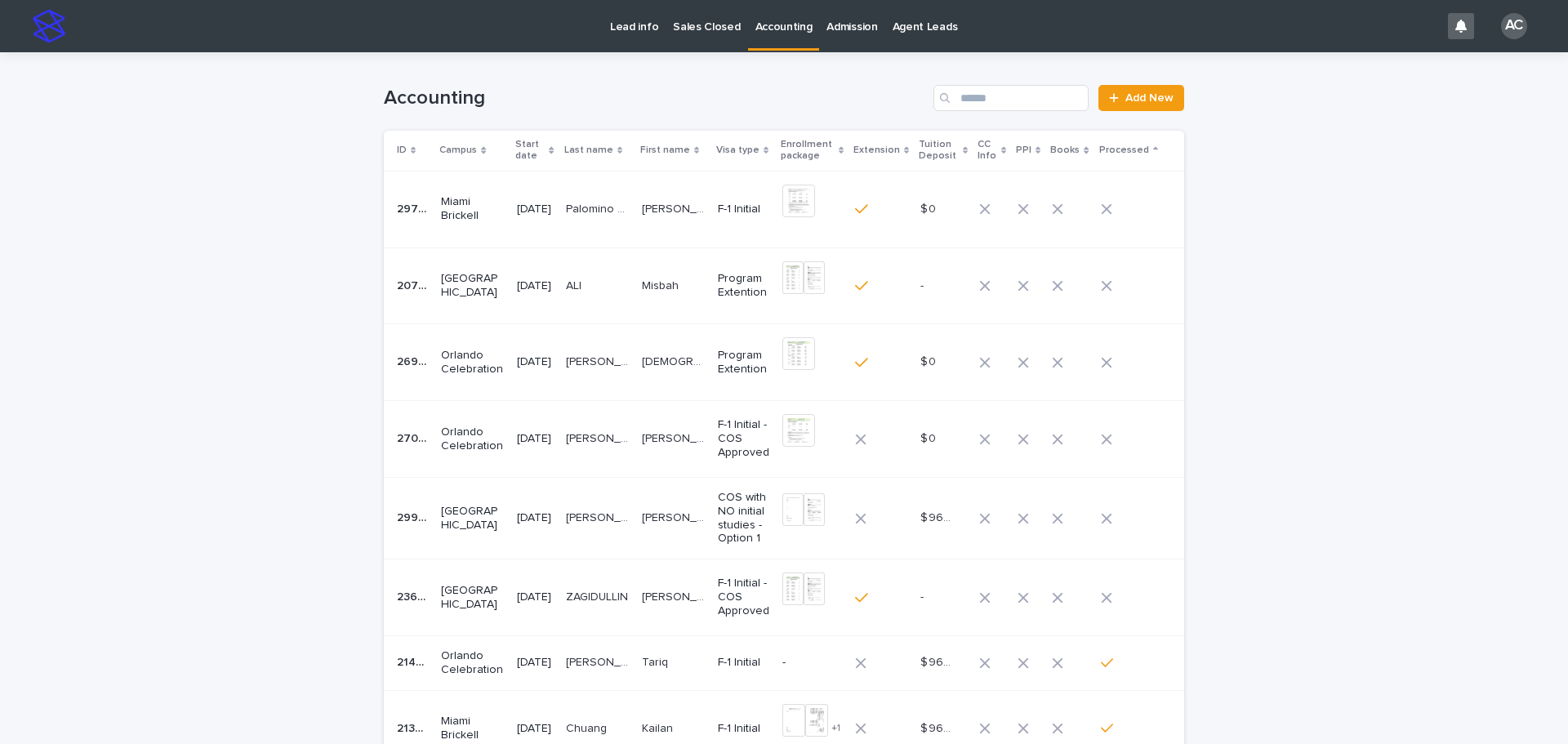
click at [657, 600] on td "[PERSON_NAME] [PERSON_NAME]" at bounding box center [673, 599] width 76 height 77
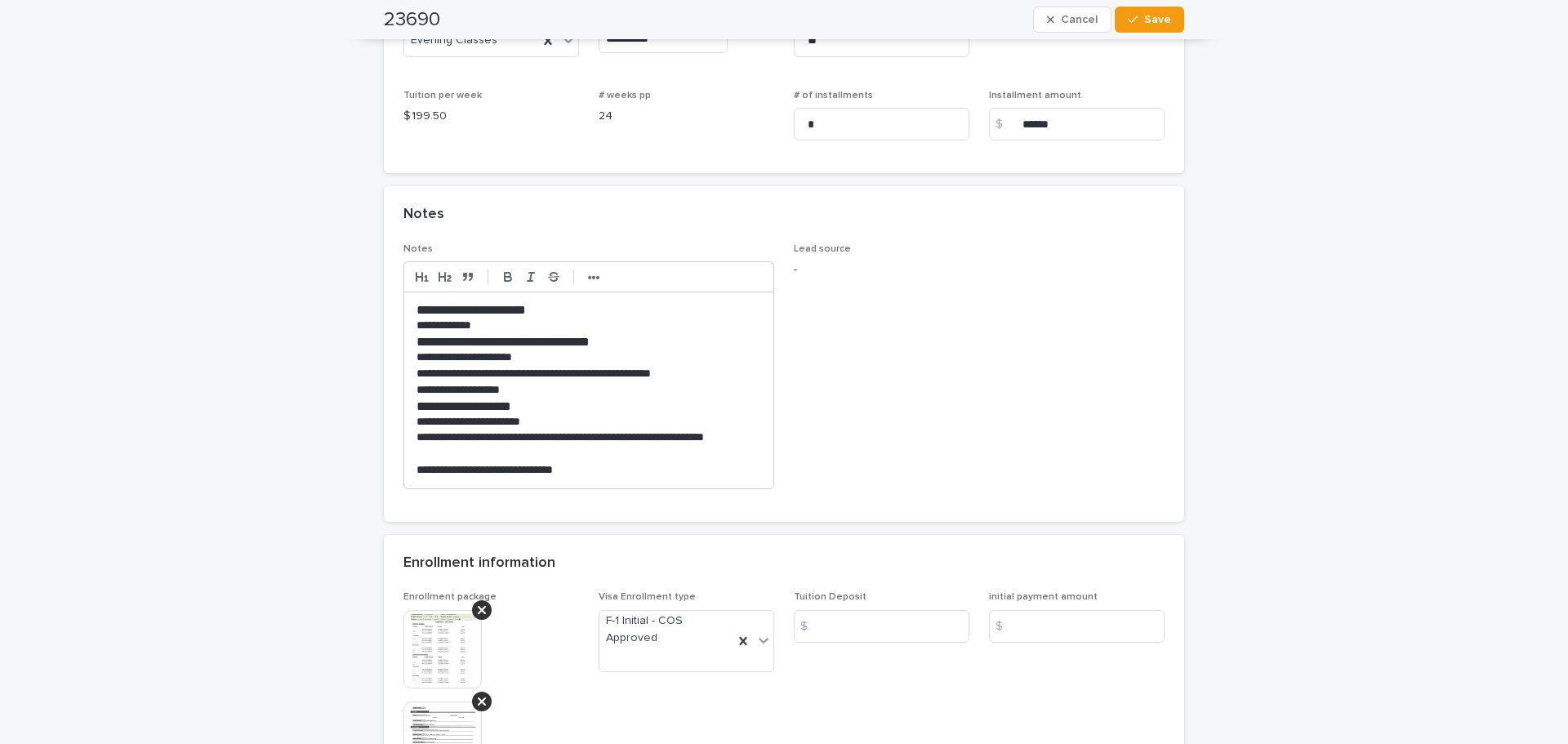
scroll to position [490, 0]
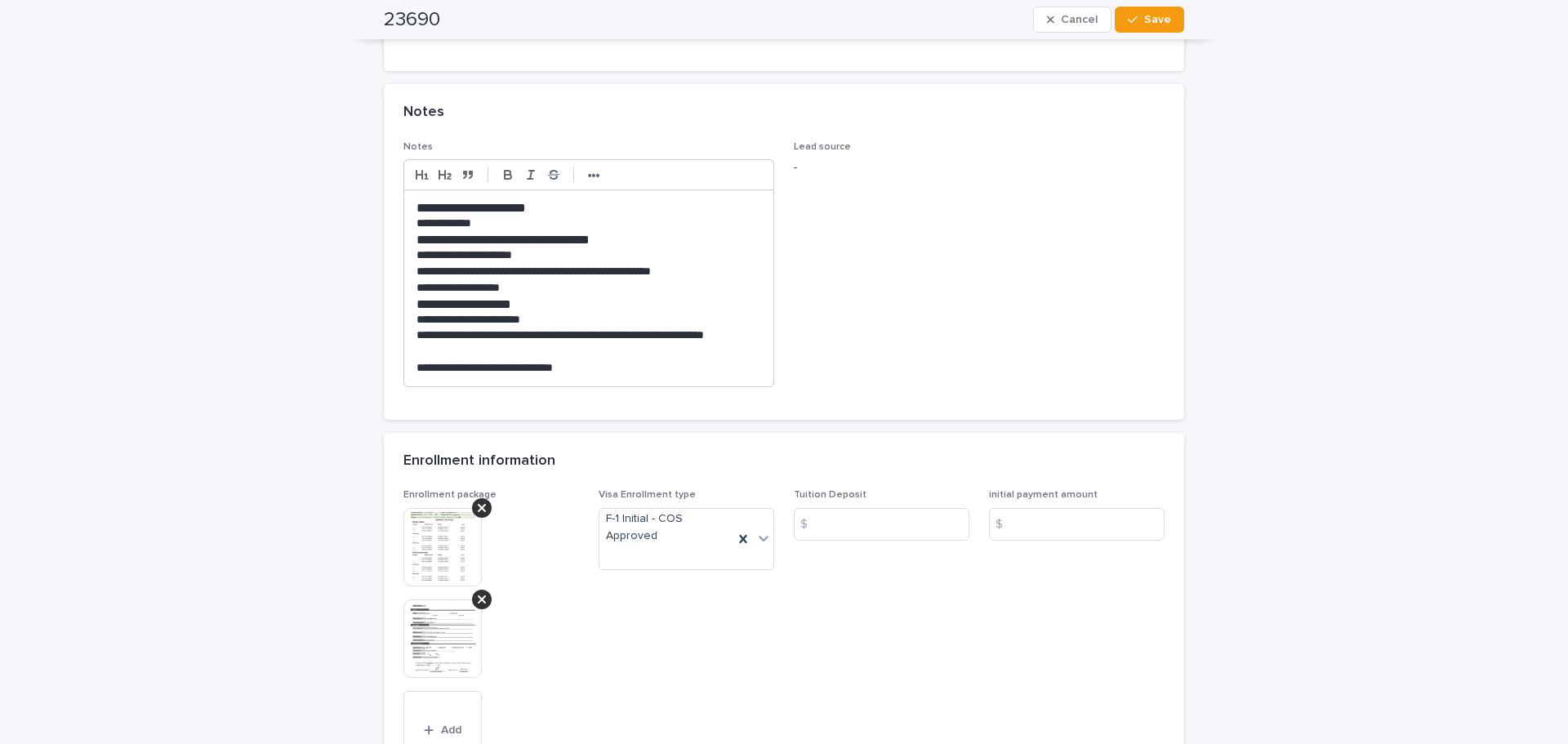
click at [454, 561] on img at bounding box center [442, 547] width 78 height 78
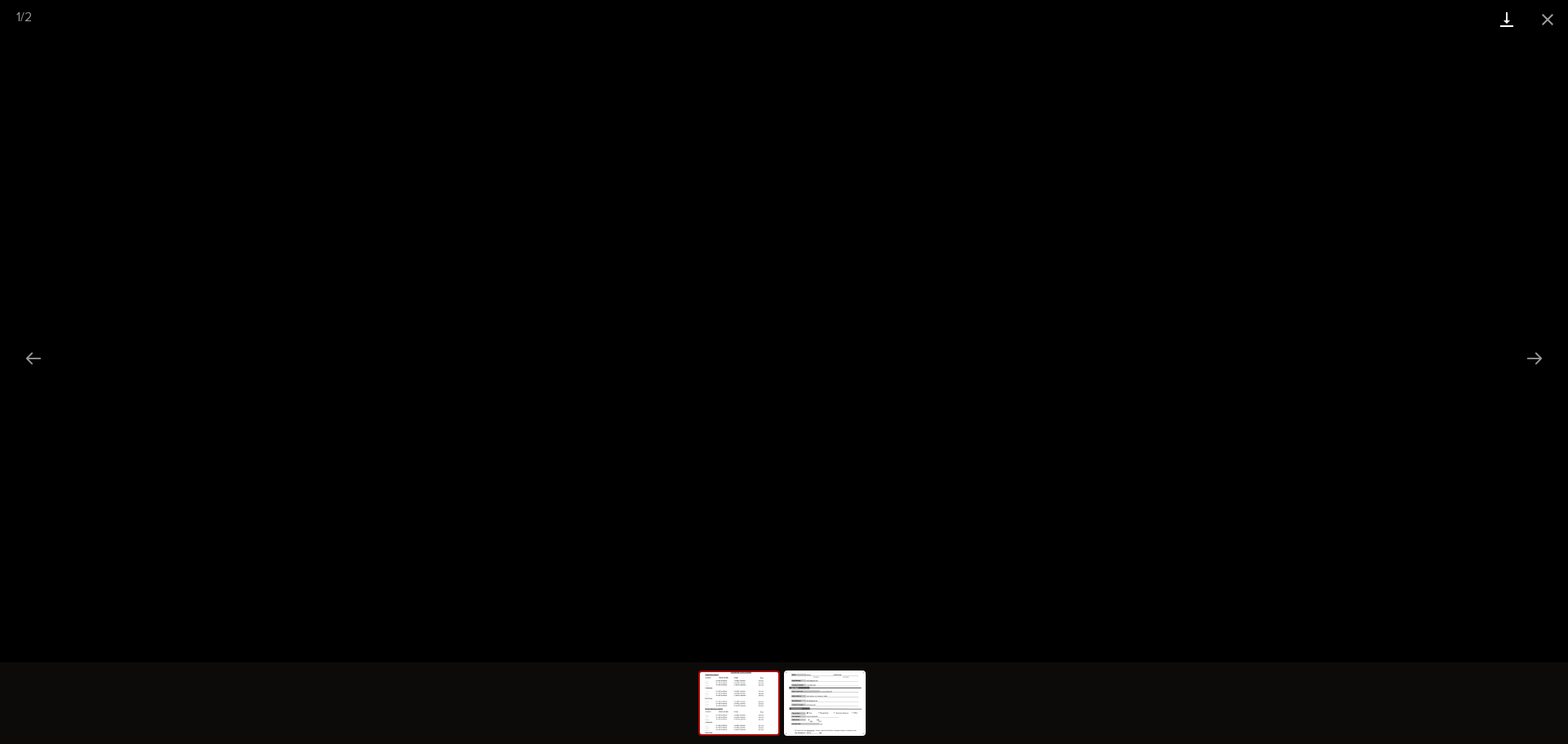
click at [1517, 15] on link "Download" at bounding box center [1507, 19] width 41 height 39
click at [837, 701] on img at bounding box center [824, 703] width 78 height 62
click at [1511, 31] on link "Download" at bounding box center [1507, 19] width 41 height 39
click at [1540, 25] on button "Close gallery" at bounding box center [1547, 19] width 41 height 39
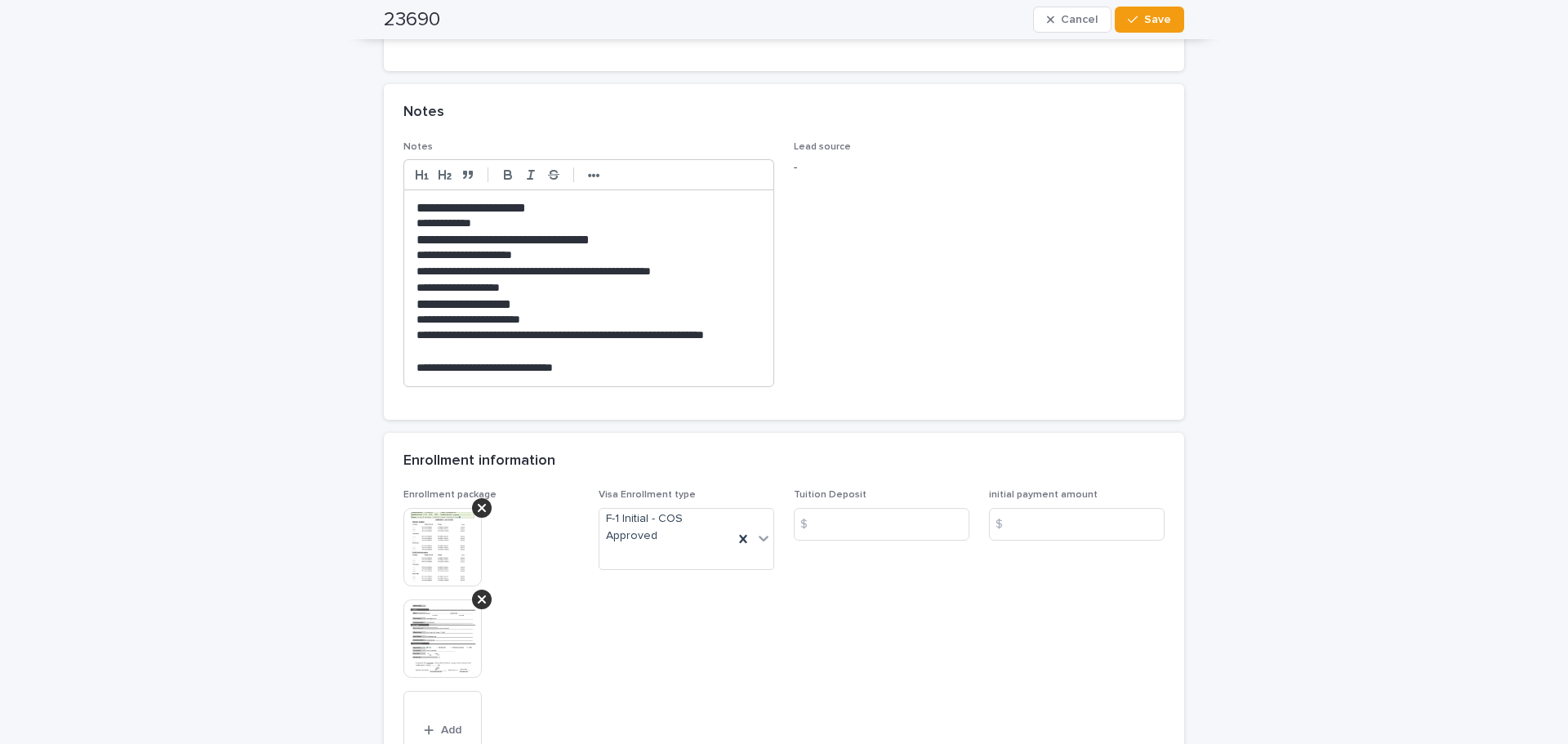
scroll to position [761, 0]
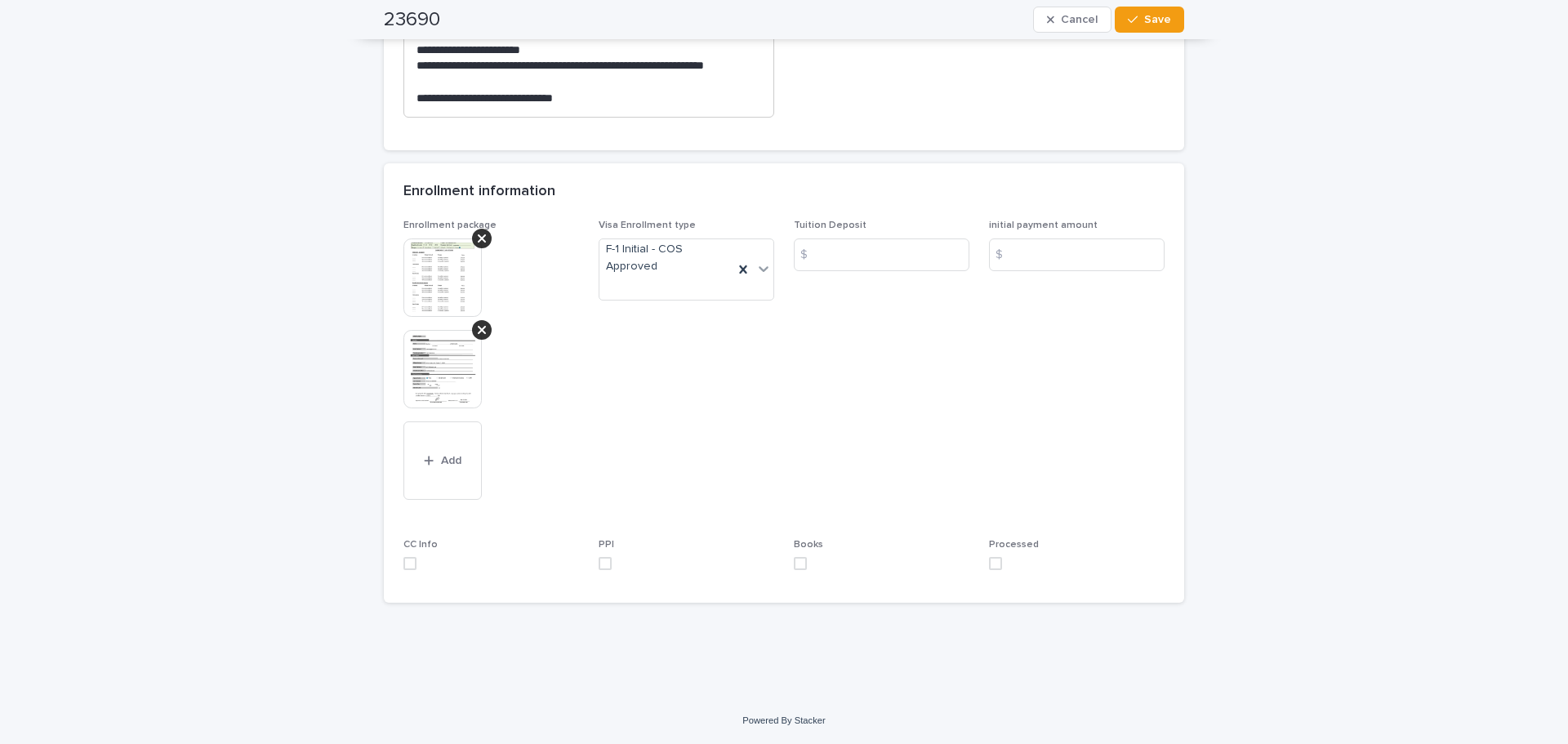
click at [487, 330] on div at bounding box center [449, 369] width 91 height 78
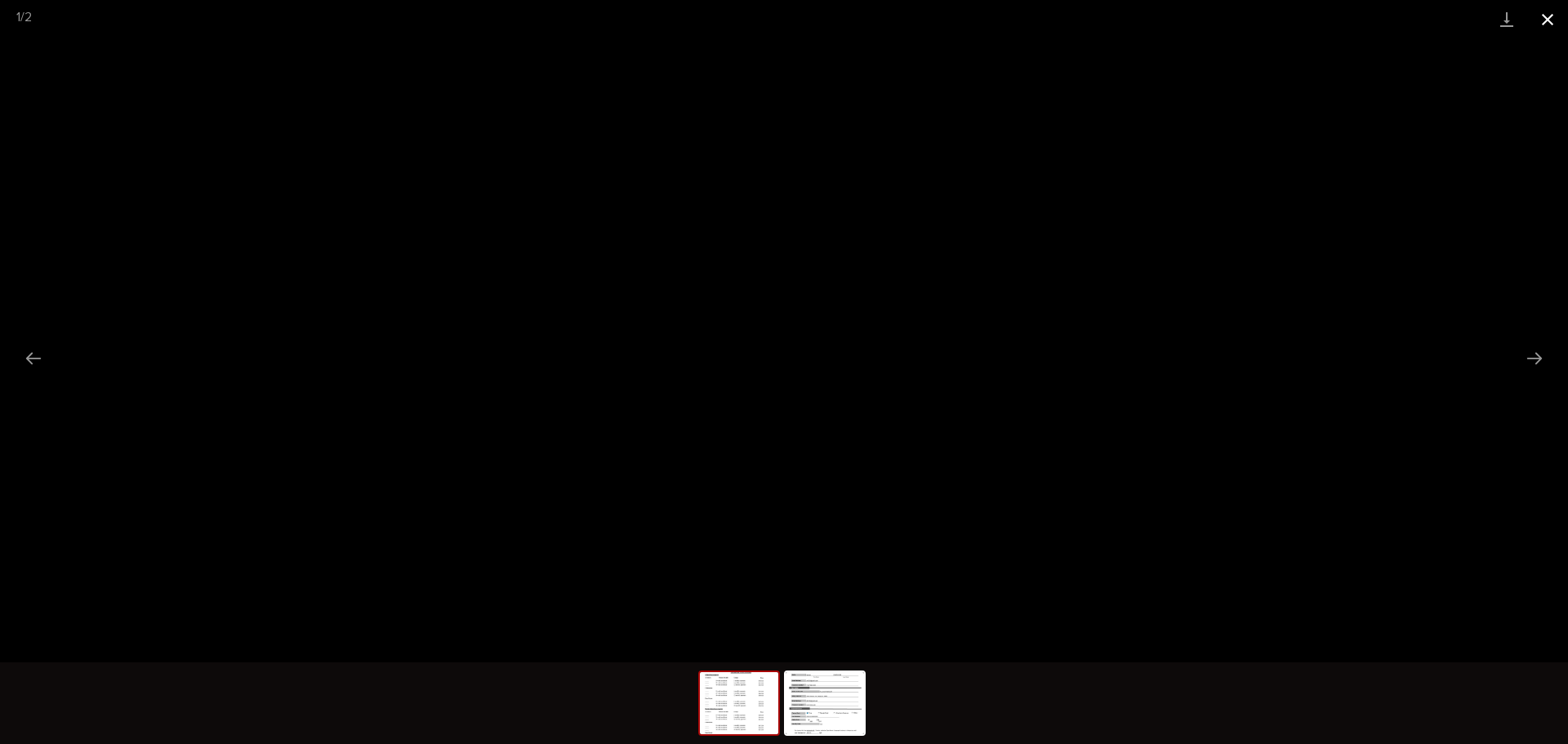
click at [1535, 22] on button "Close gallery" at bounding box center [1547, 19] width 41 height 39
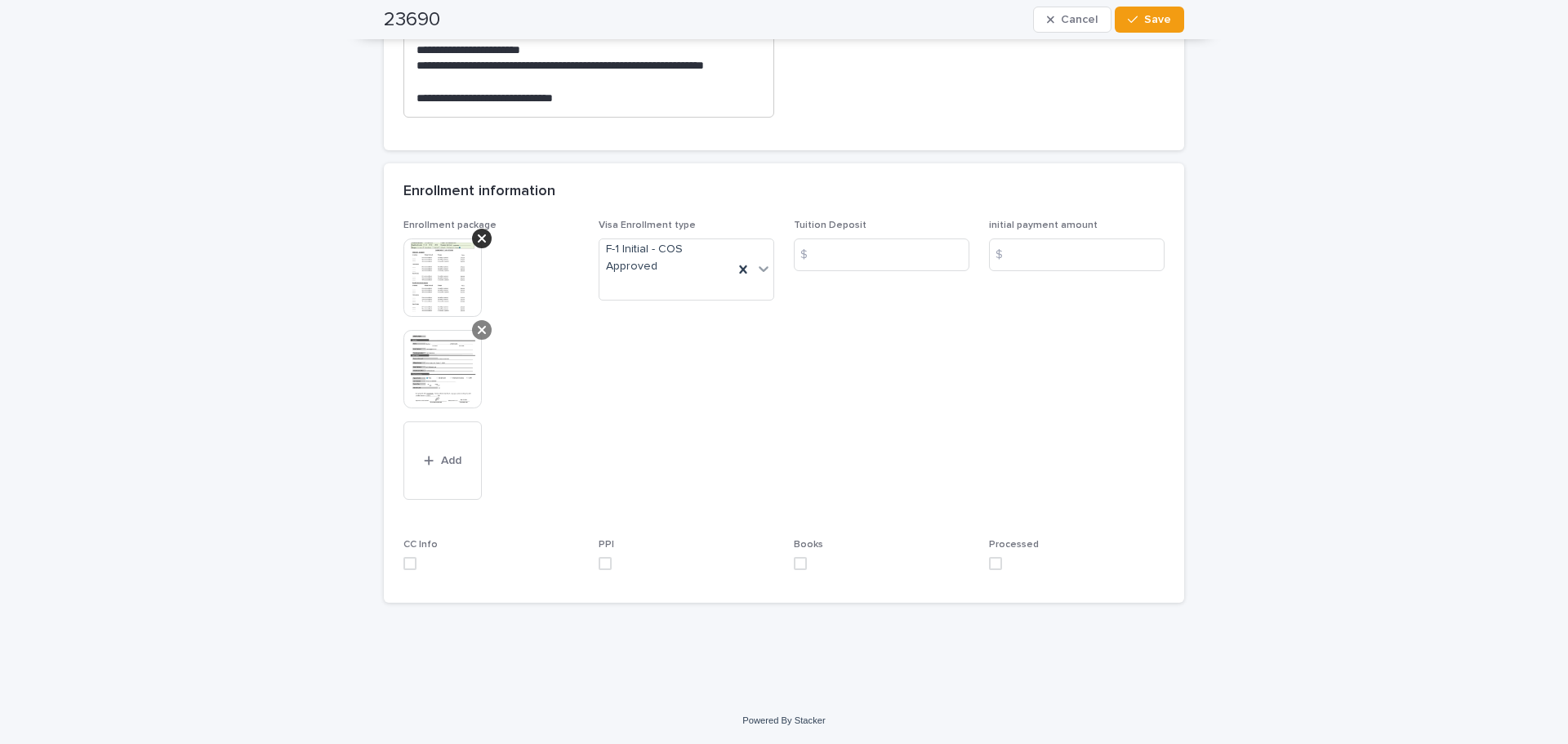
click at [478, 335] on icon at bounding box center [482, 330] width 8 height 13
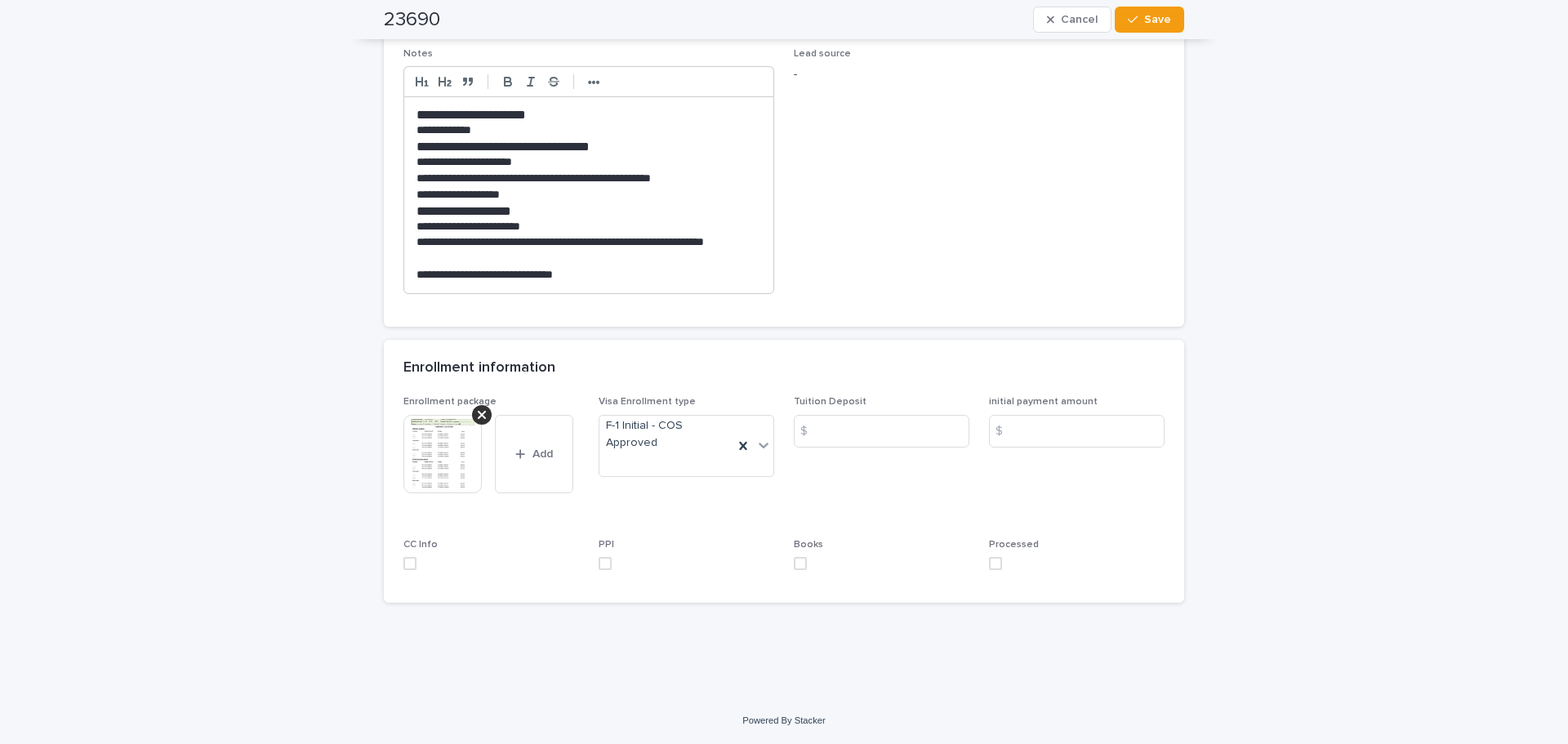
click at [996, 563] on span at bounding box center [995, 564] width 13 height 13
click at [1157, 31] on button "Save" at bounding box center [1149, 19] width 69 height 26
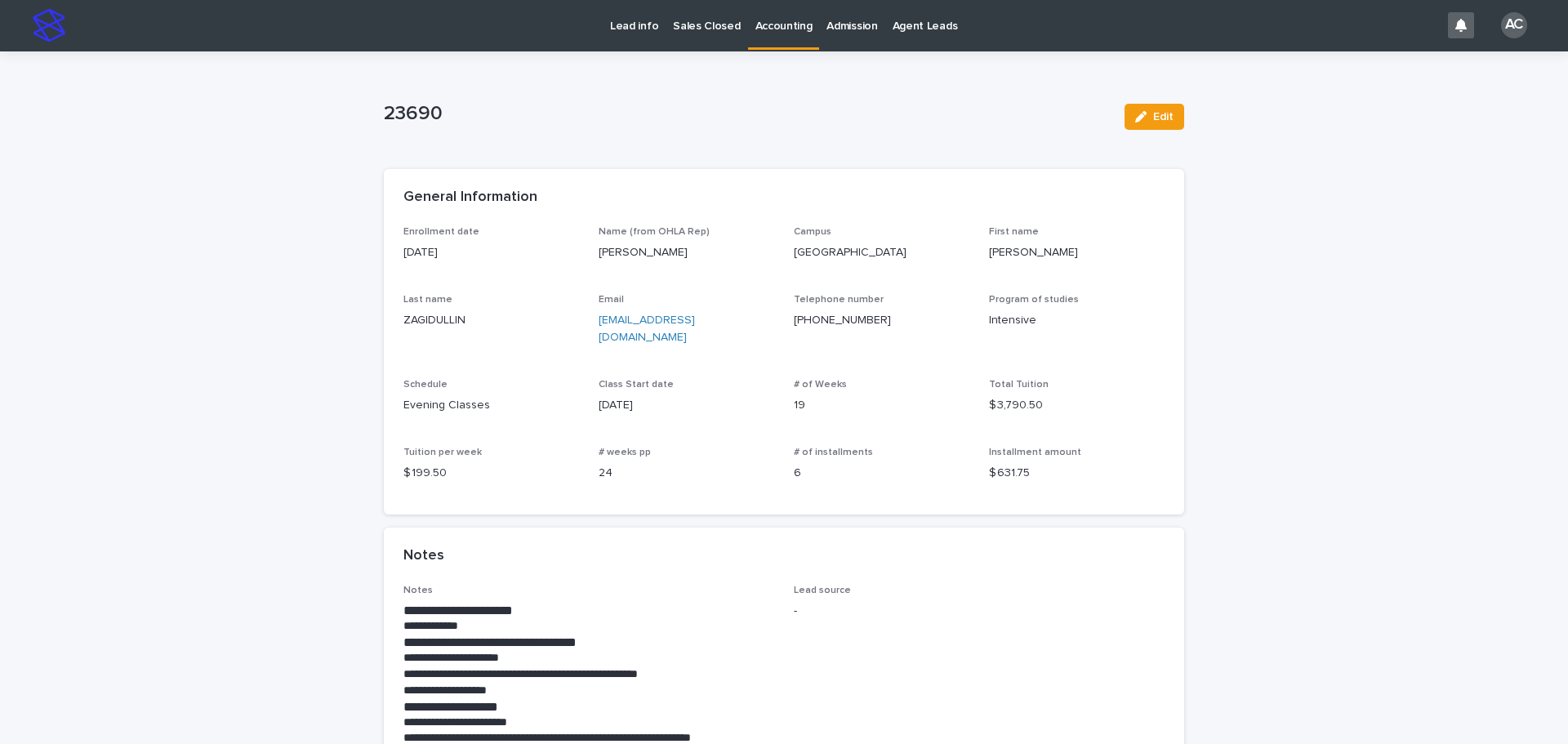
scroll to position [0, 0]
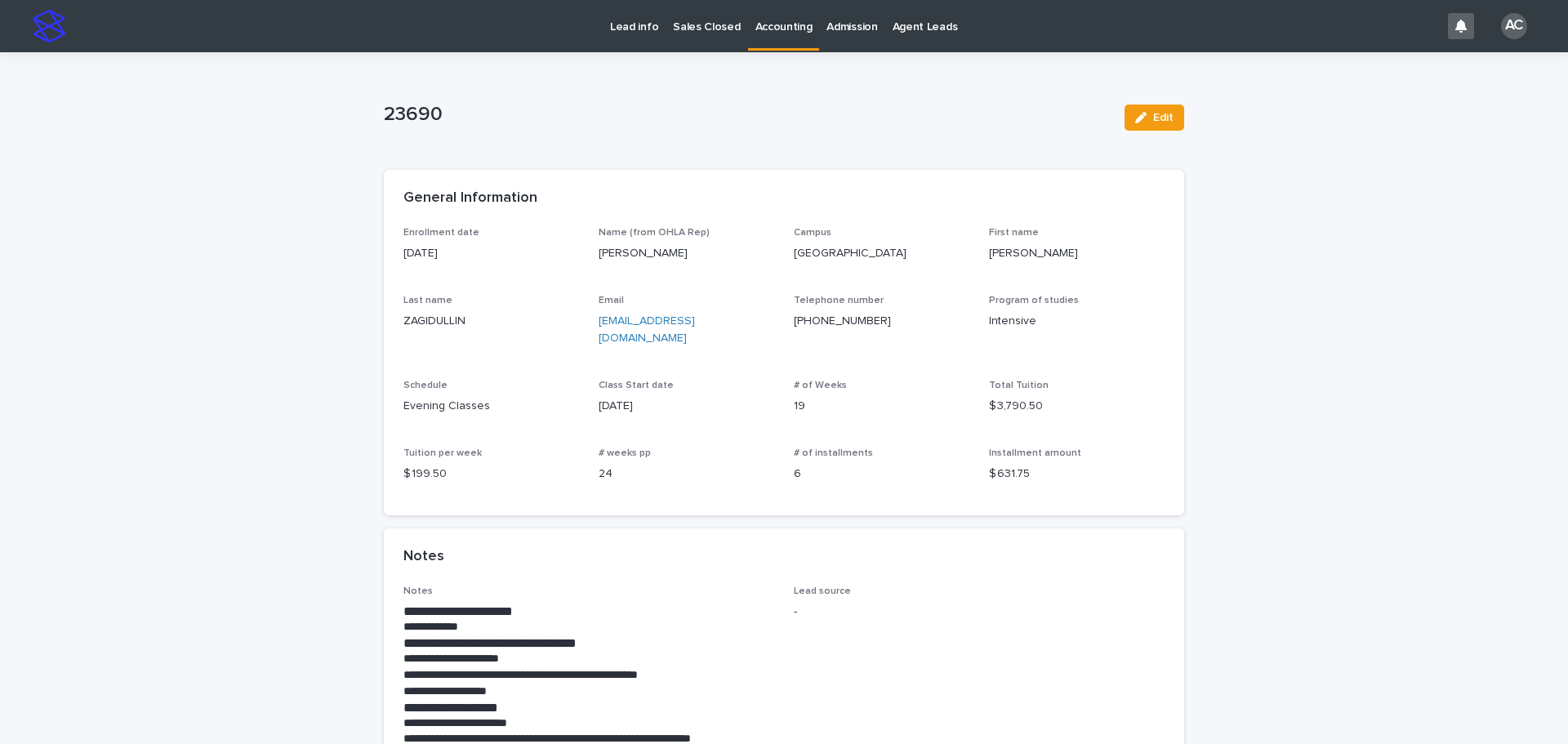
click at [778, 44] on link "Accounting" at bounding box center [784, 24] width 72 height 48
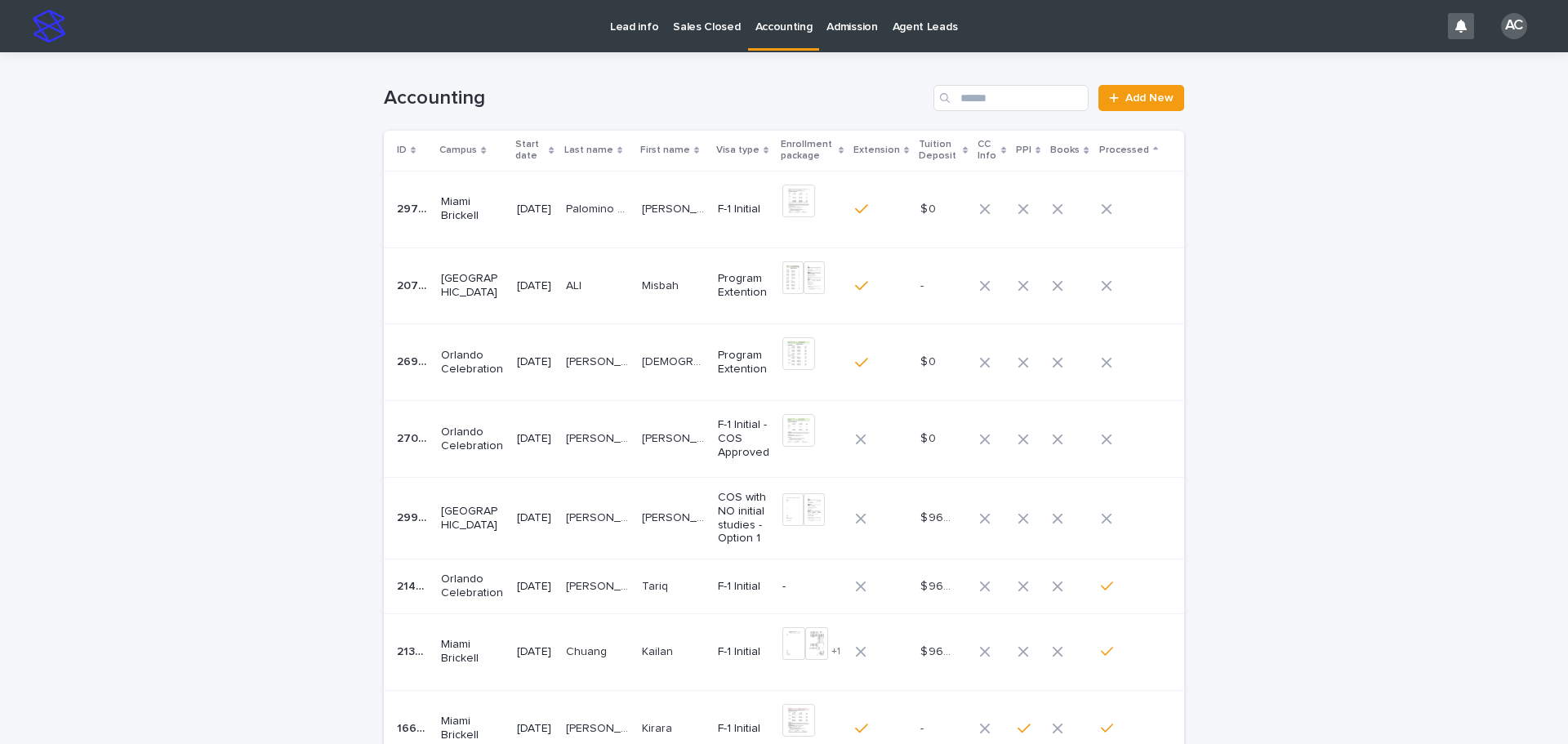
click at [684, 520] on p "[PERSON_NAME]" at bounding box center [675, 516] width 66 height 17
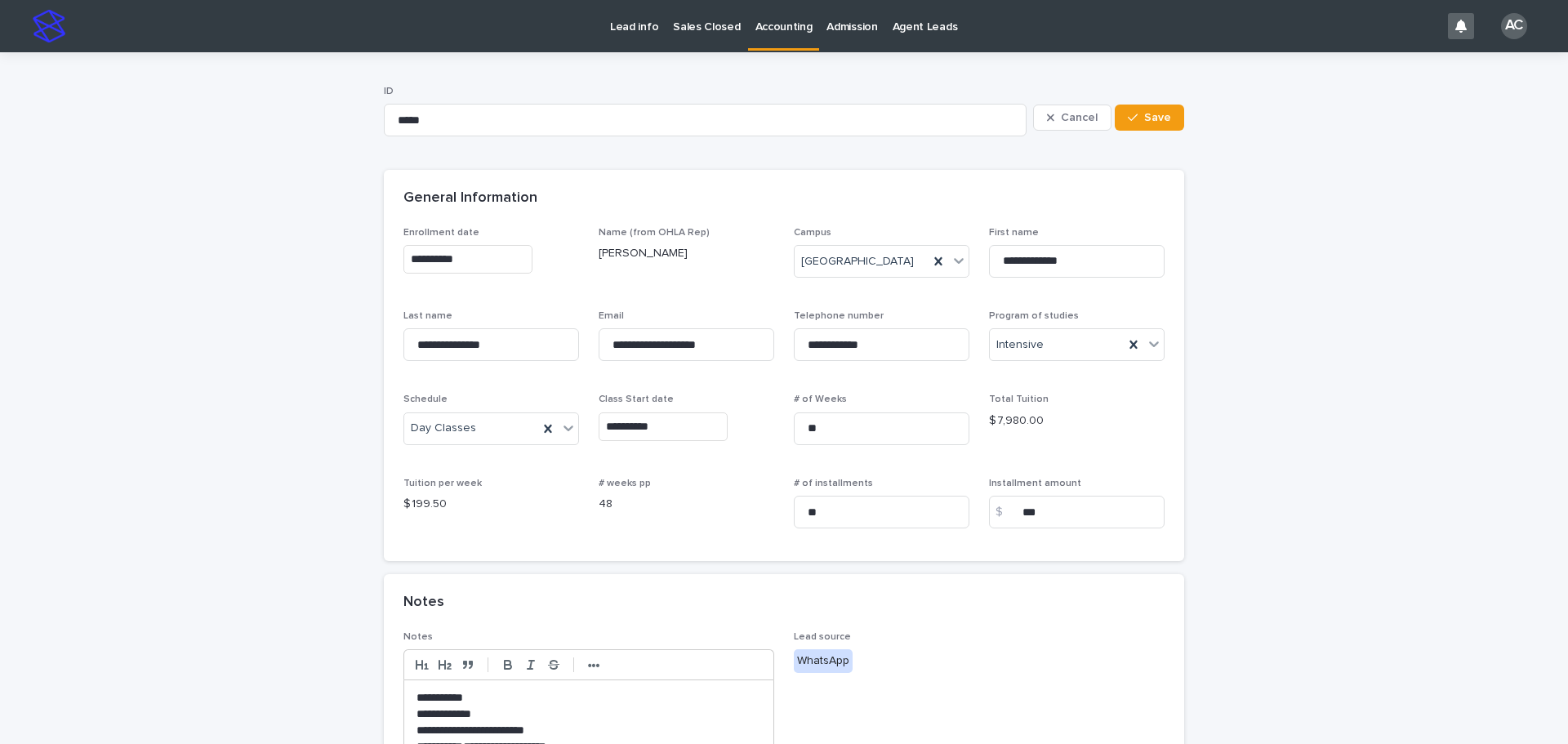
click at [790, 41] on link "Accounting" at bounding box center [784, 24] width 72 height 48
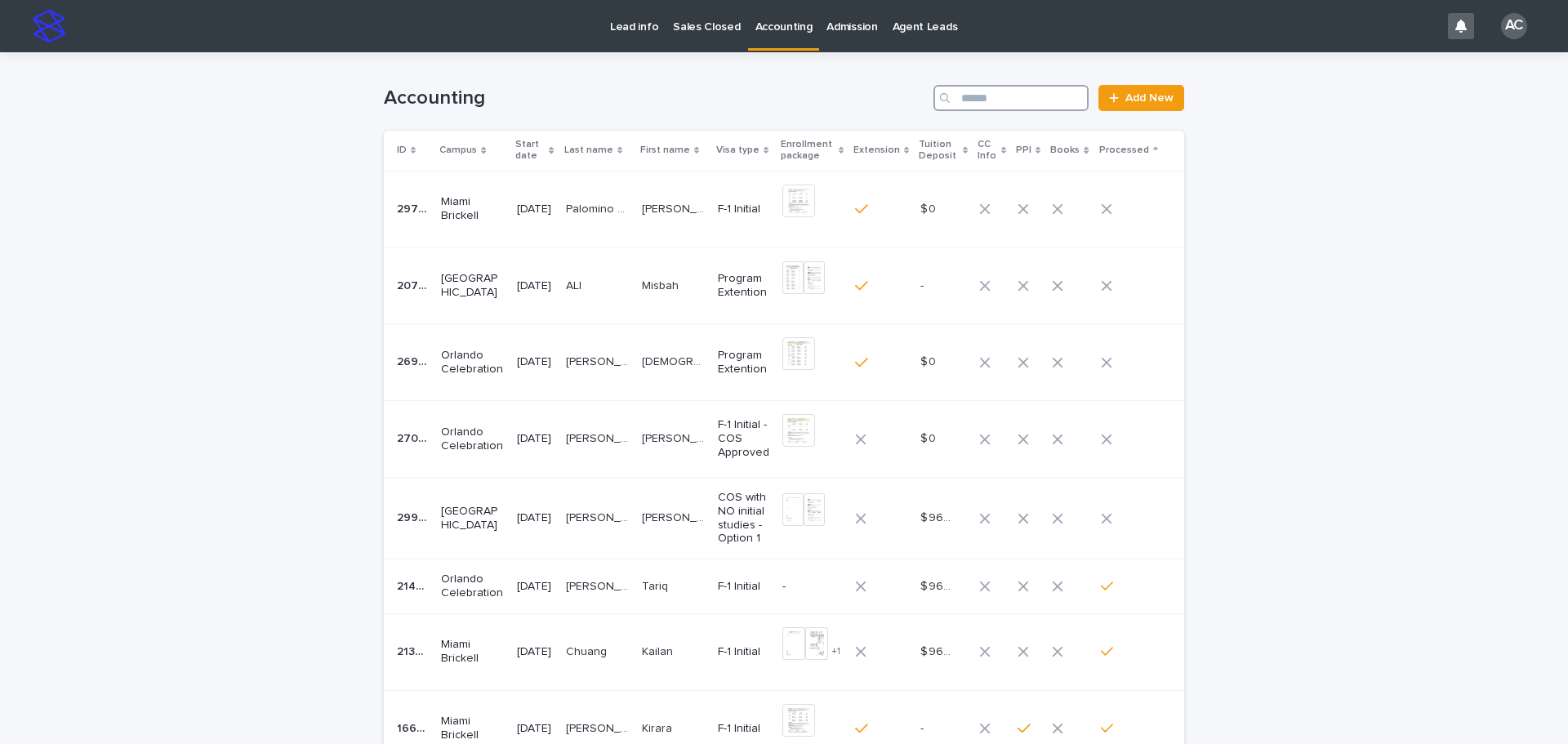
click at [1015, 96] on input "Search" at bounding box center [1011, 98] width 155 height 26
type input "********"
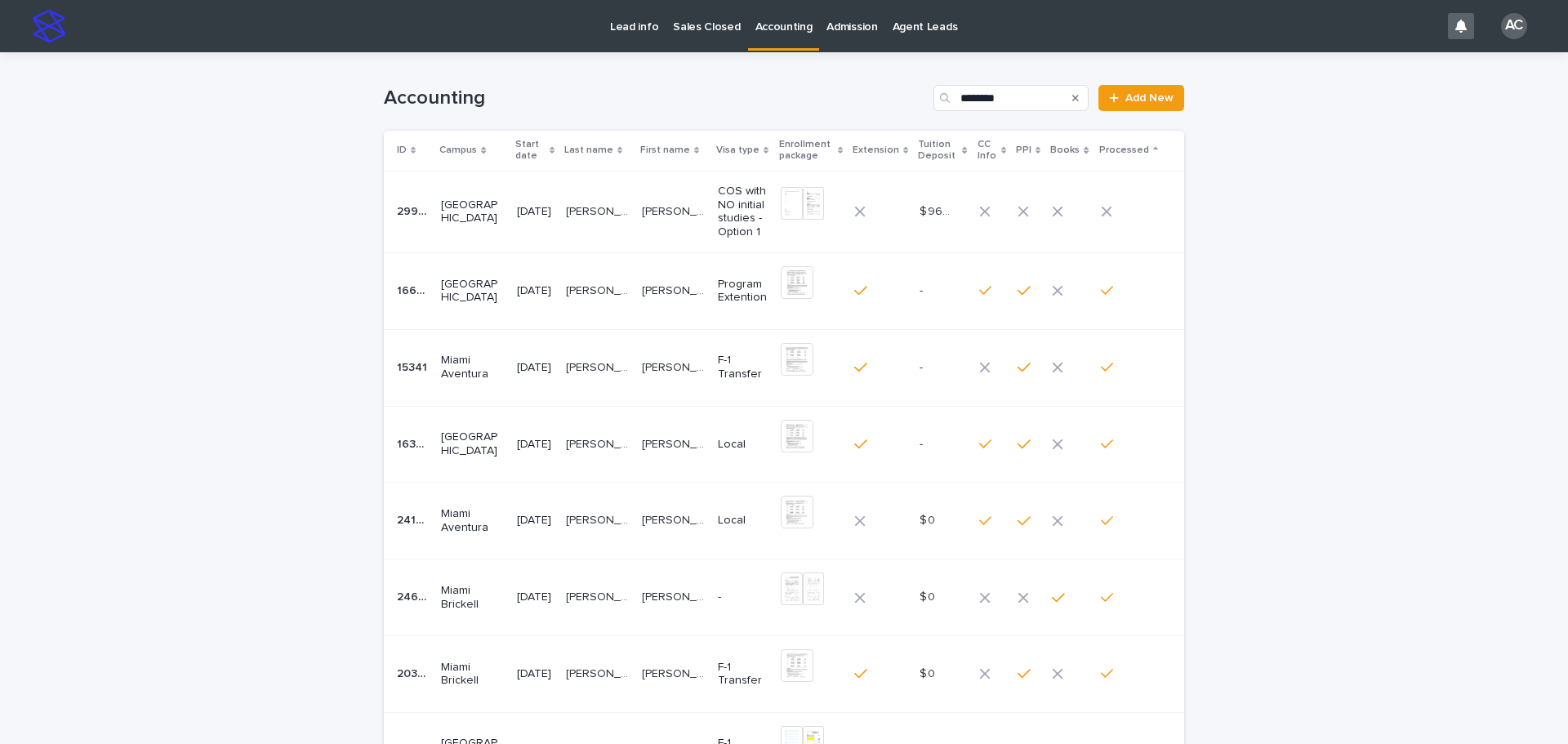
click at [674, 191] on td "[PERSON_NAME] [PERSON_NAME]" at bounding box center [673, 211] width 76 height 82
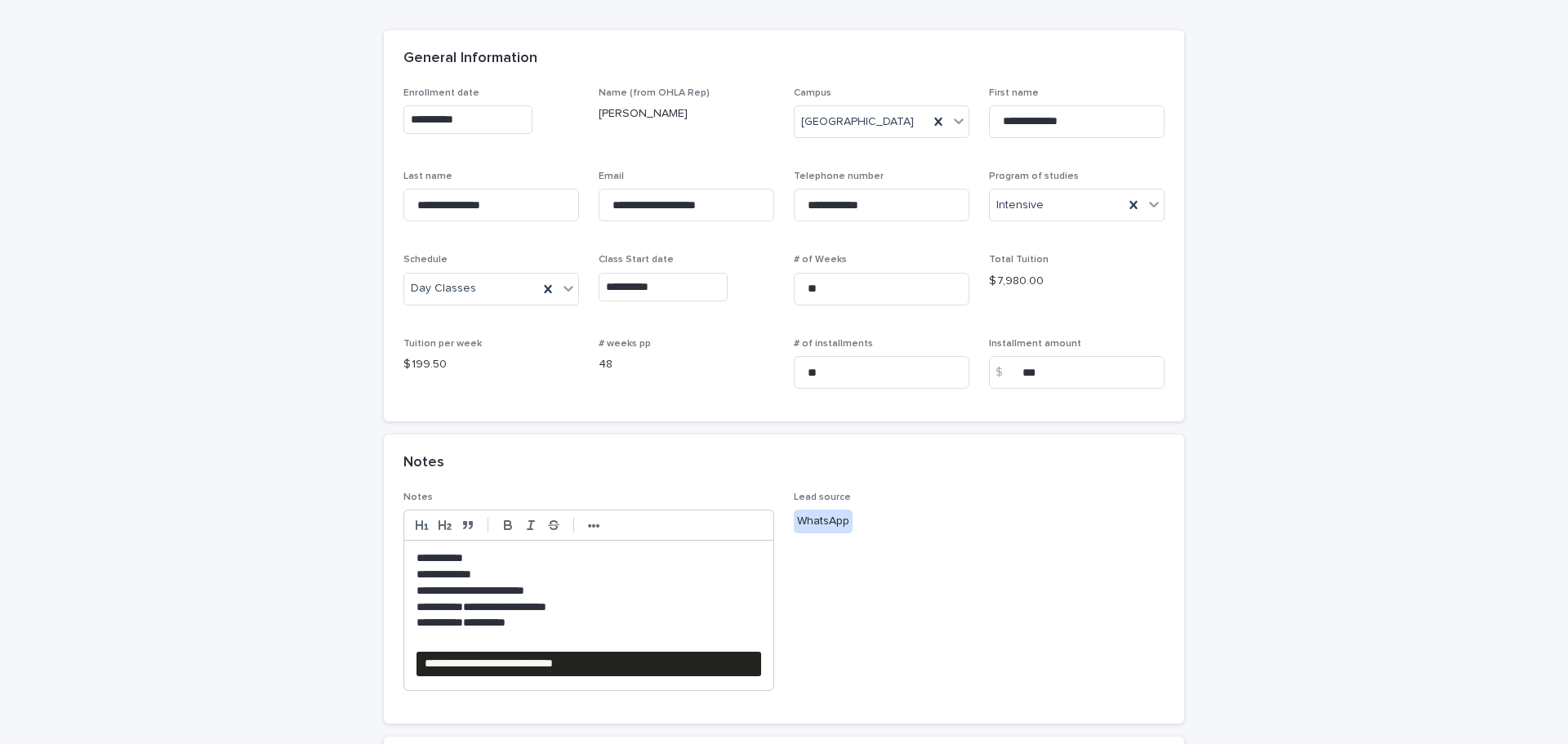
scroll to position [490, 0]
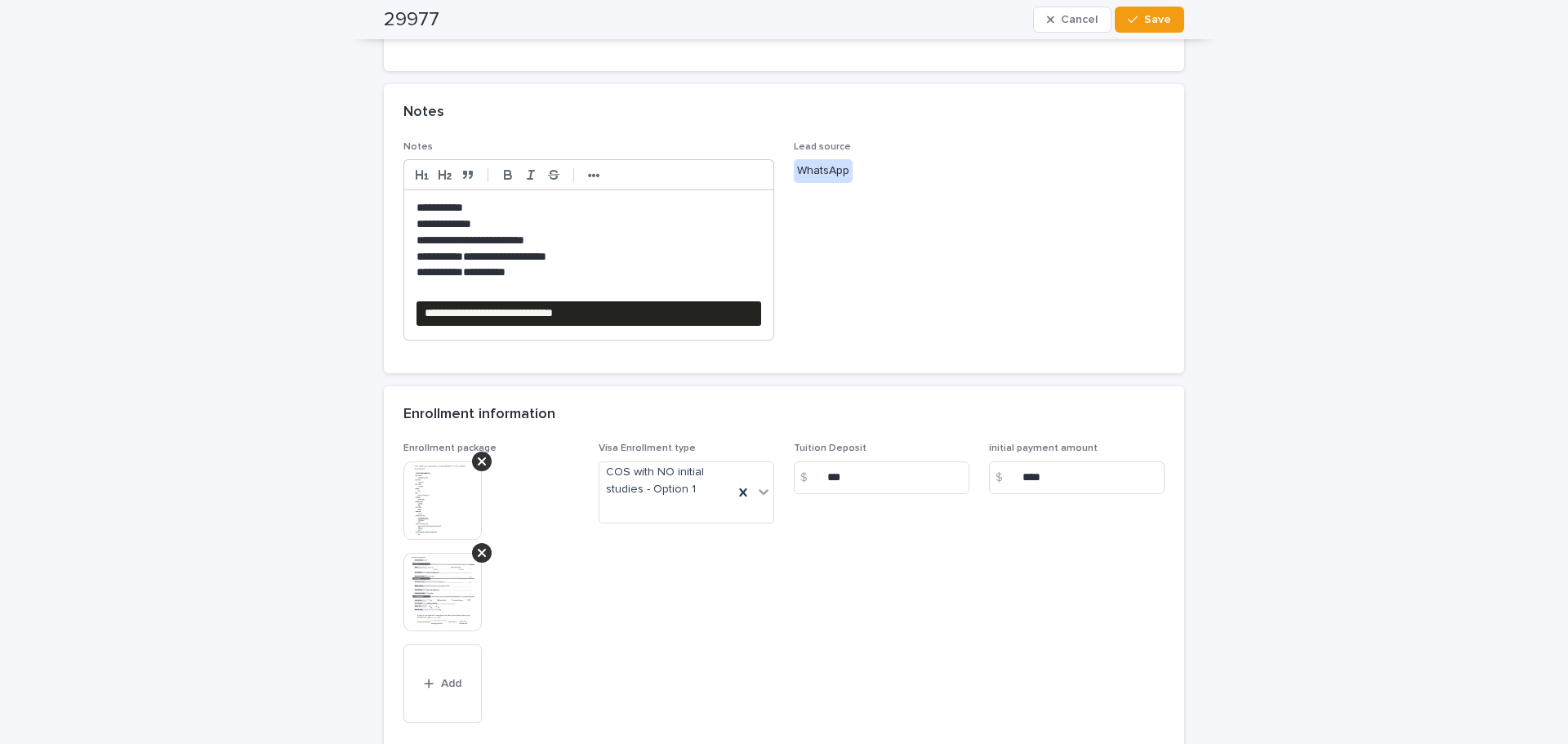
click at [465, 492] on img at bounding box center [442, 500] width 78 height 78
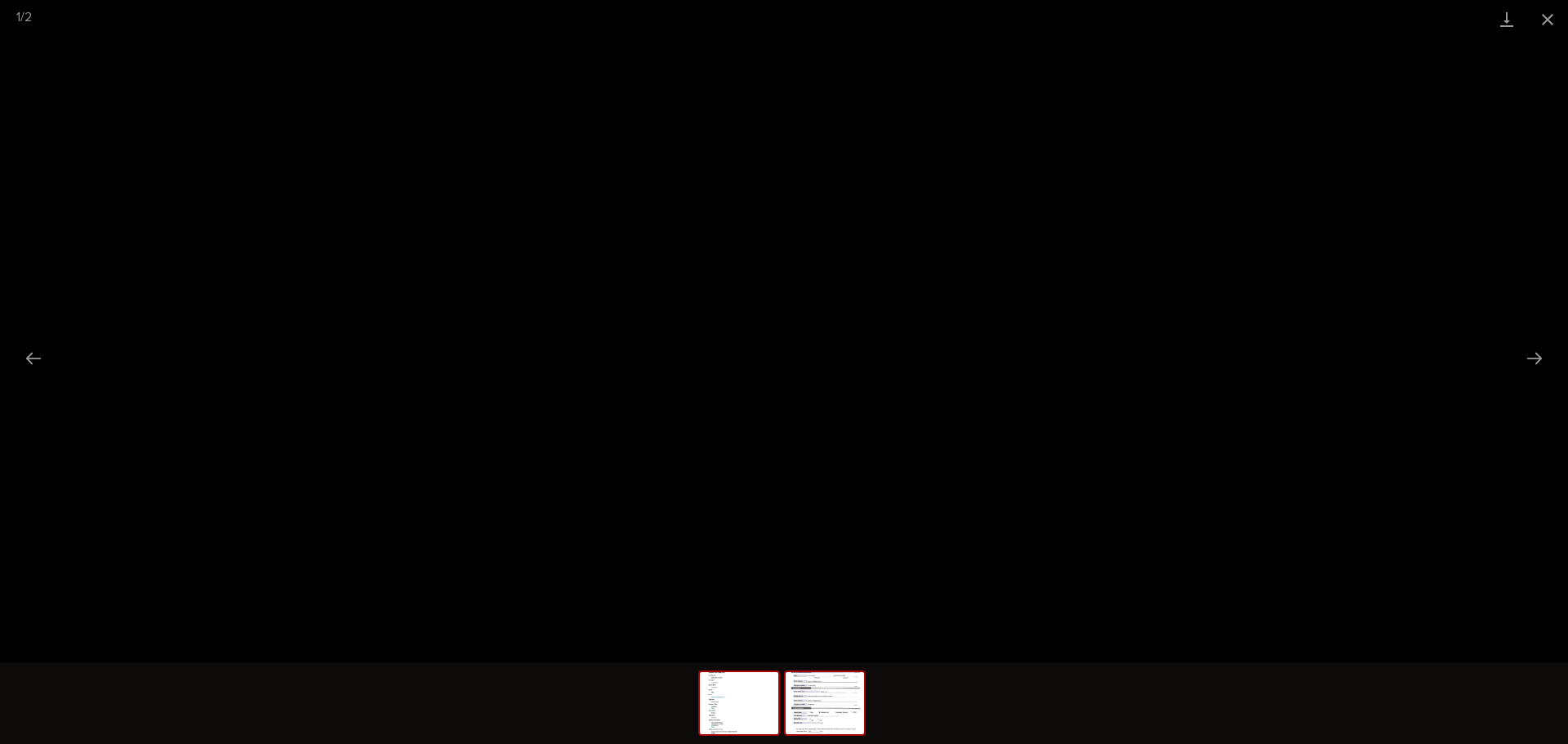
click at [824, 706] on img at bounding box center [824, 703] width 78 height 62
click at [754, 702] on img at bounding box center [738, 703] width 78 height 62
drag, startPoint x: 1552, startPoint y: 18, endPoint x: 1540, endPoint y: 20, distance: 12.2
click at [1552, 17] on button "Close gallery" at bounding box center [1547, 19] width 41 height 39
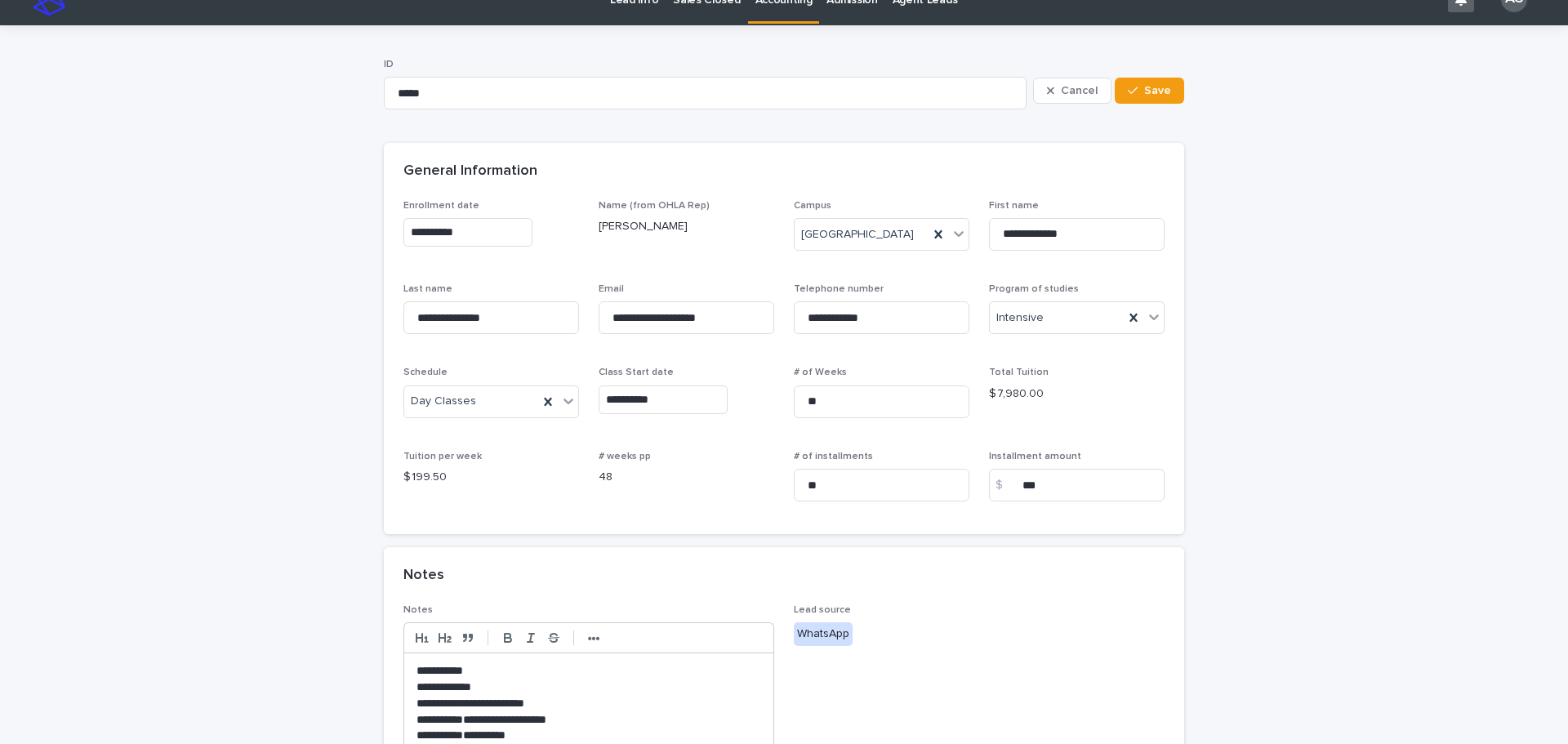
scroll to position [0, 0]
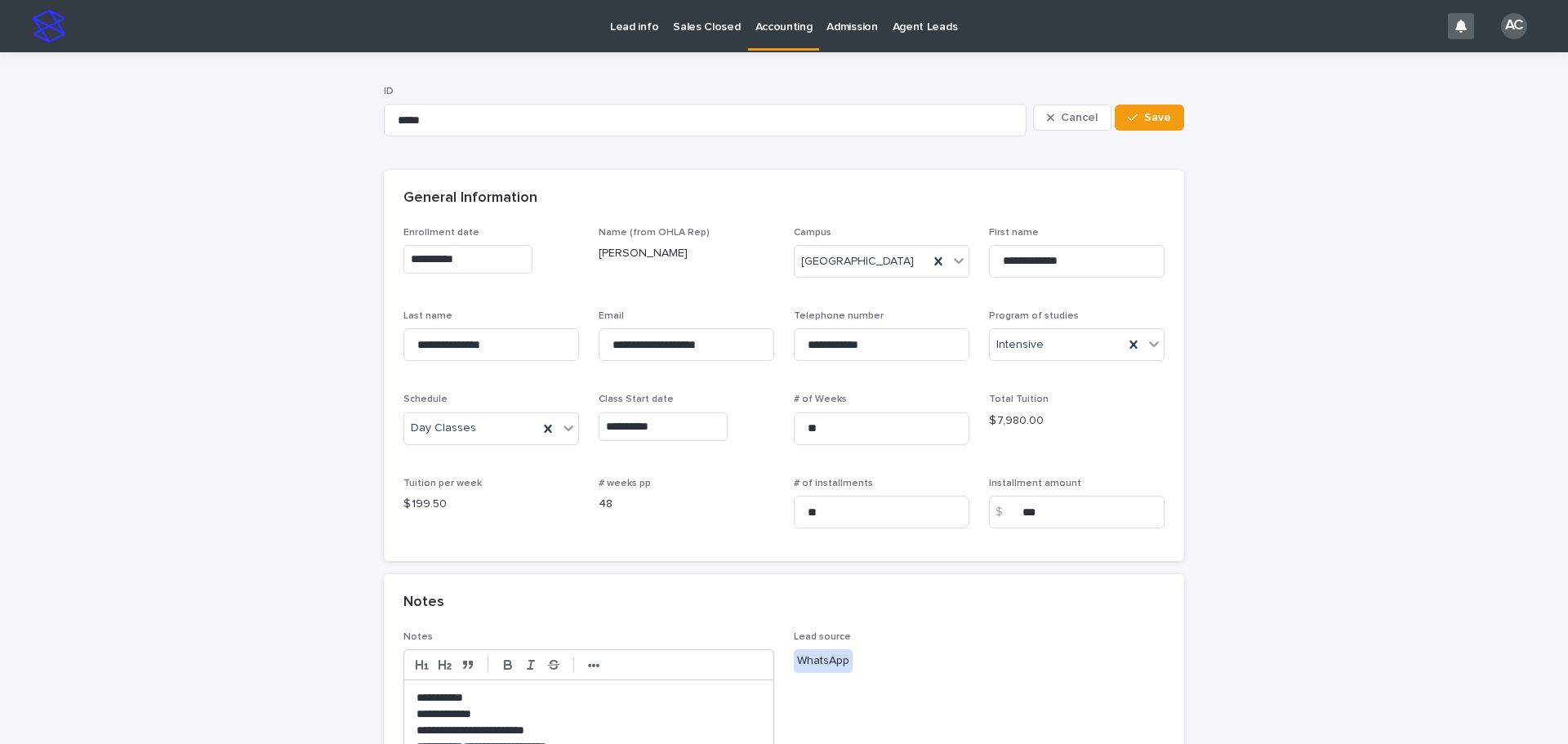
click at [765, 31] on p "Accounting" at bounding box center [784, 17] width 57 height 34
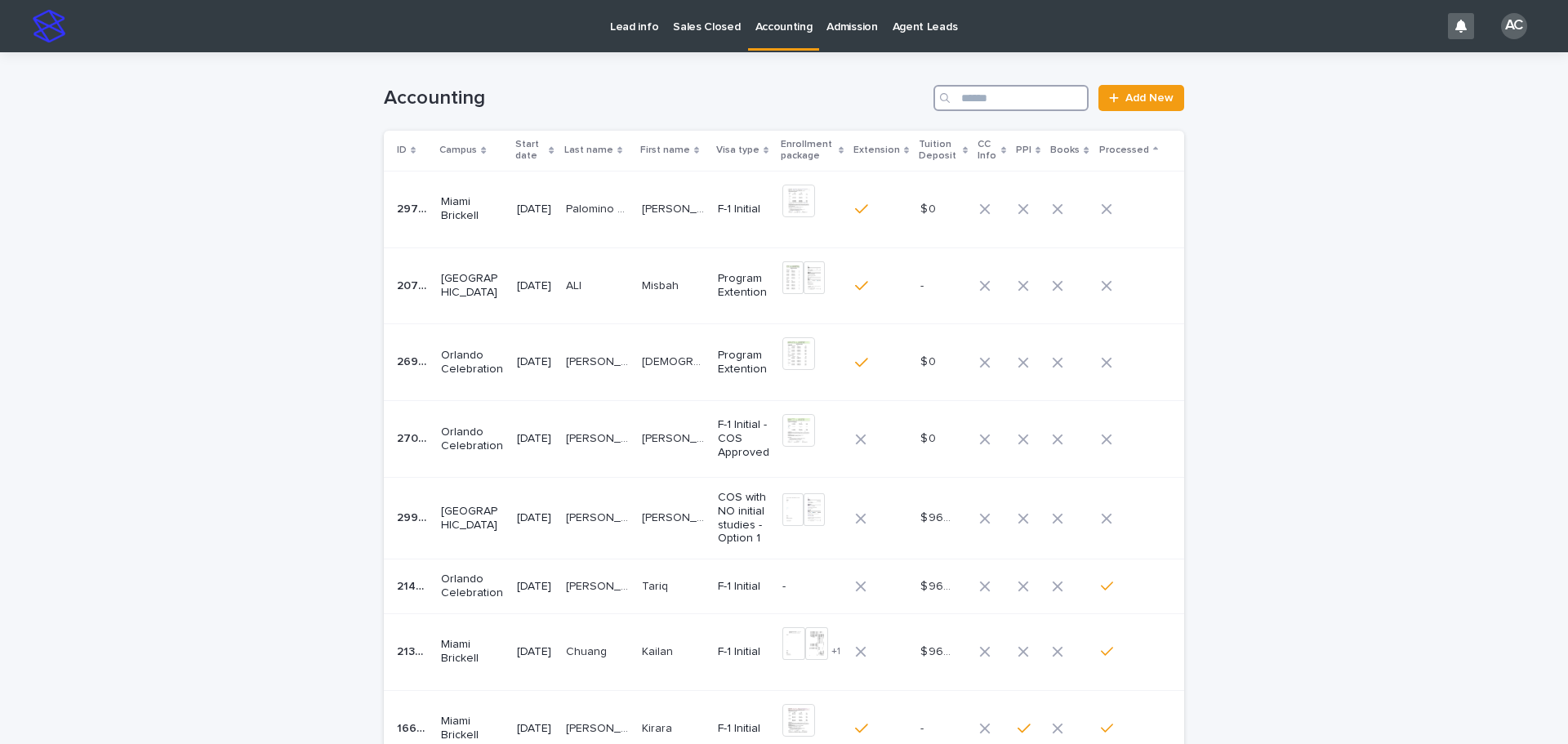
click at [1011, 105] on input "Search" at bounding box center [1011, 98] width 155 height 26
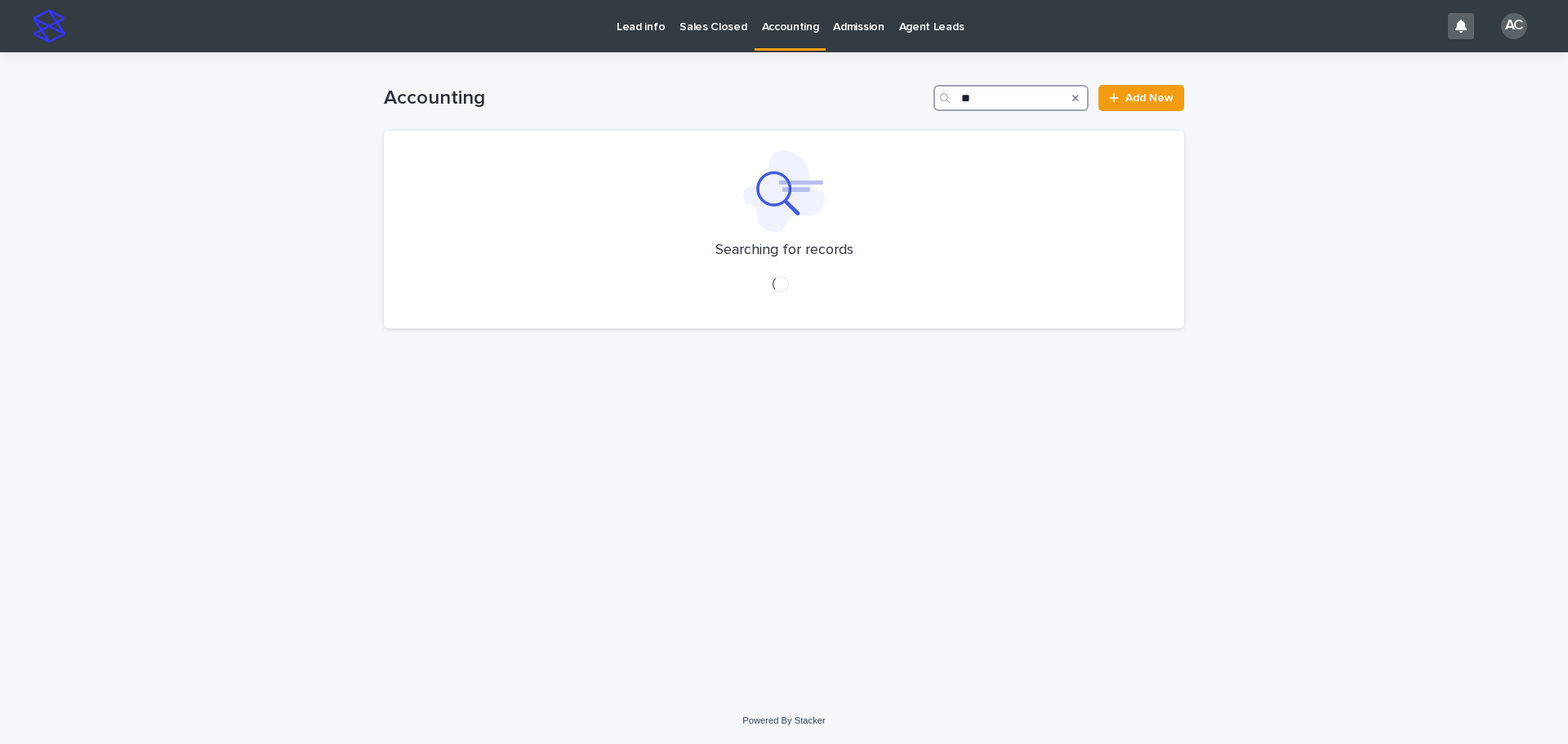
type input "*"
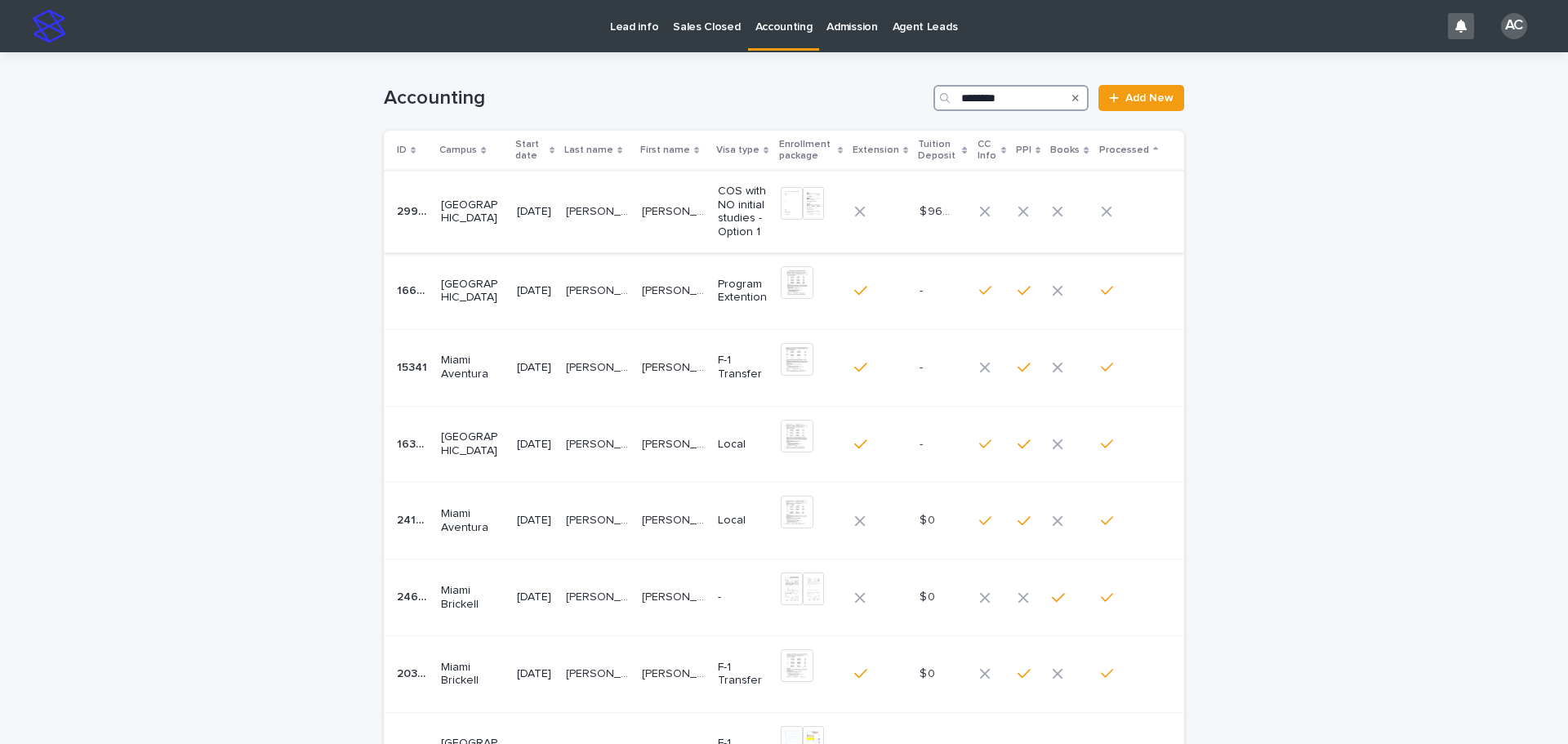
type input "********"
click at [737, 223] on p "COS with NO initial studies - Option 1" at bounding box center [743, 212] width 50 height 55
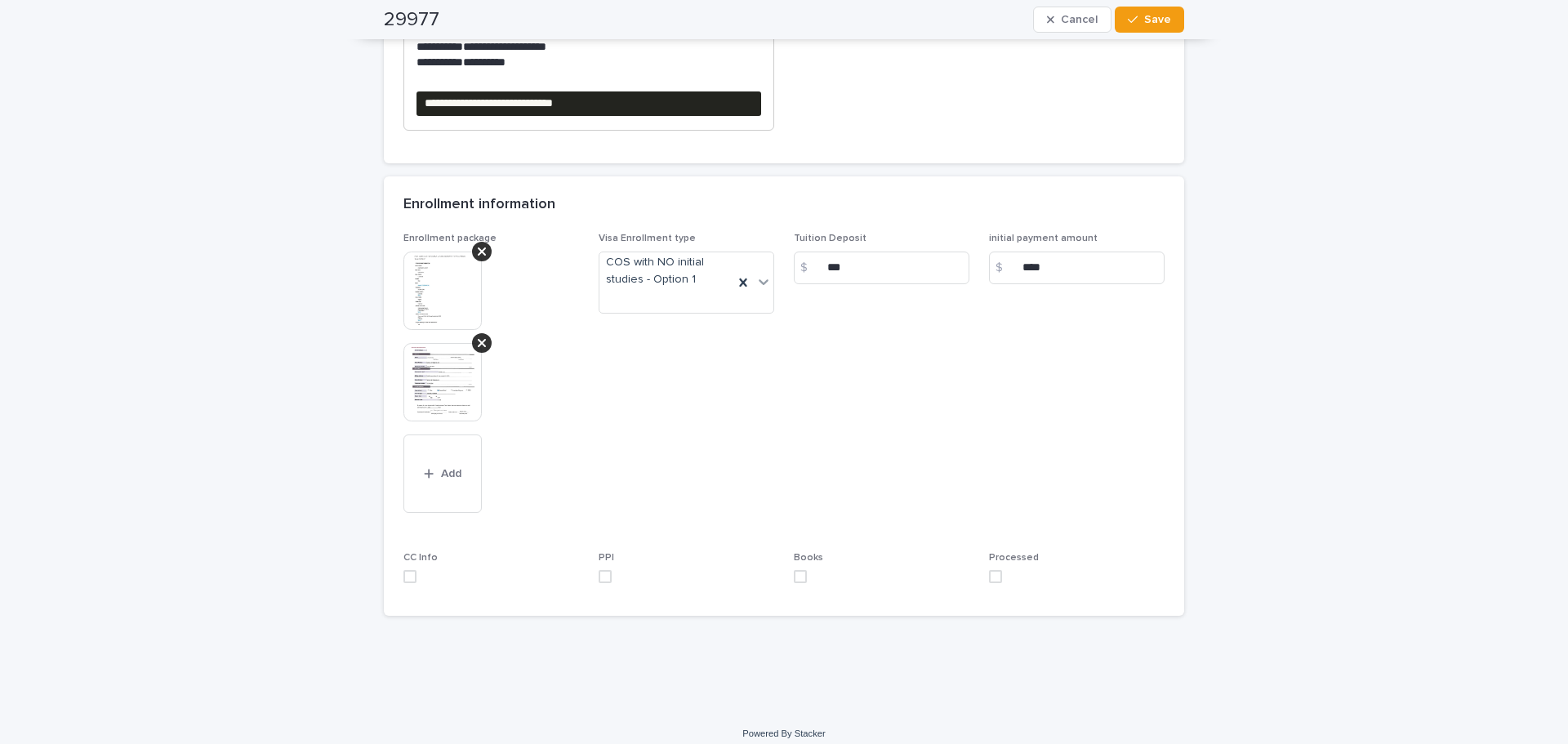
scroll to position [713, 0]
